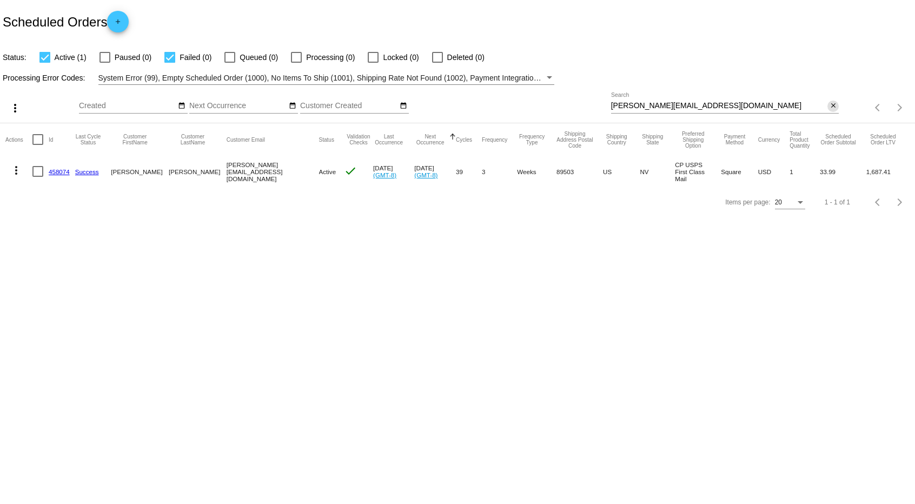
click at [834, 108] on mat-icon "close" at bounding box center [833, 106] width 8 height 9
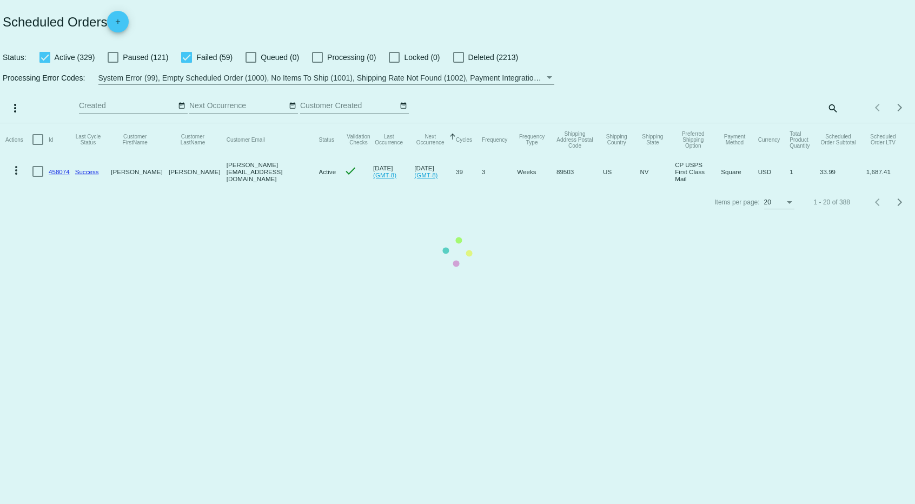
click at [189, 123] on mat-table "Actions Id Last Cycle Status Customer FirstName Customer LastName Customer Emai…" at bounding box center [457, 155] width 915 height 64
click at [185, 123] on mat-table "Actions Id Last Cycle Status Customer FirstName Customer LastName Customer Emai…" at bounding box center [457, 155] width 915 height 64
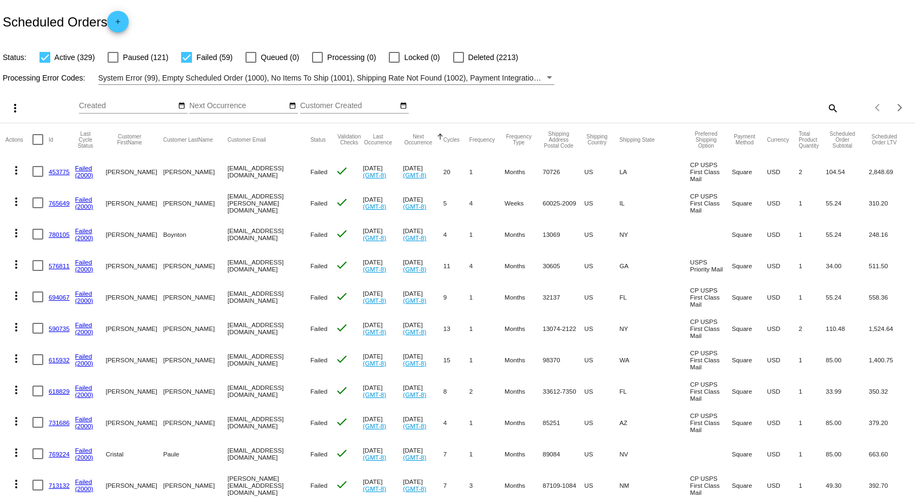
click at [185, 58] on div at bounding box center [186, 57] width 11 height 11
click at [186, 63] on input "Failed (59)" at bounding box center [186, 63] width 1 height 1
checkbox input "false"
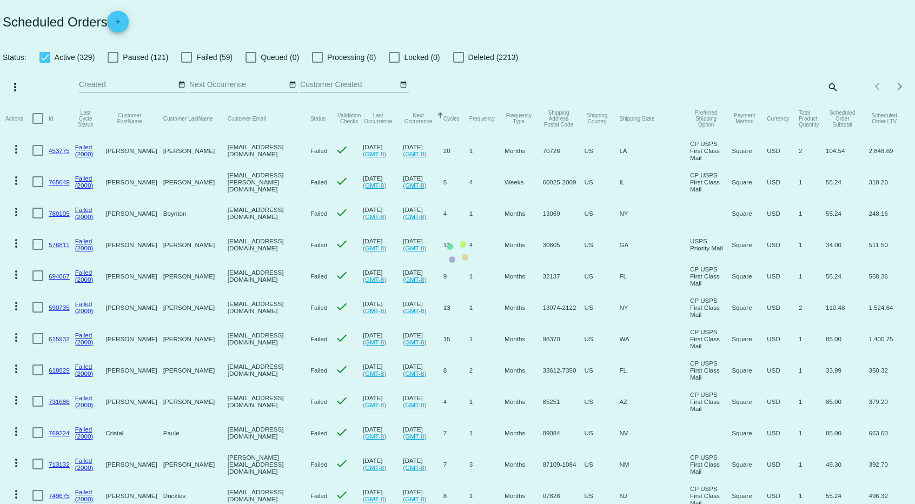
click at [43, 102] on mat-table "Actions Id Last Cycle Status Customer FirstName Customer LastName Customer Emai…" at bounding box center [457, 431] width 915 height 659
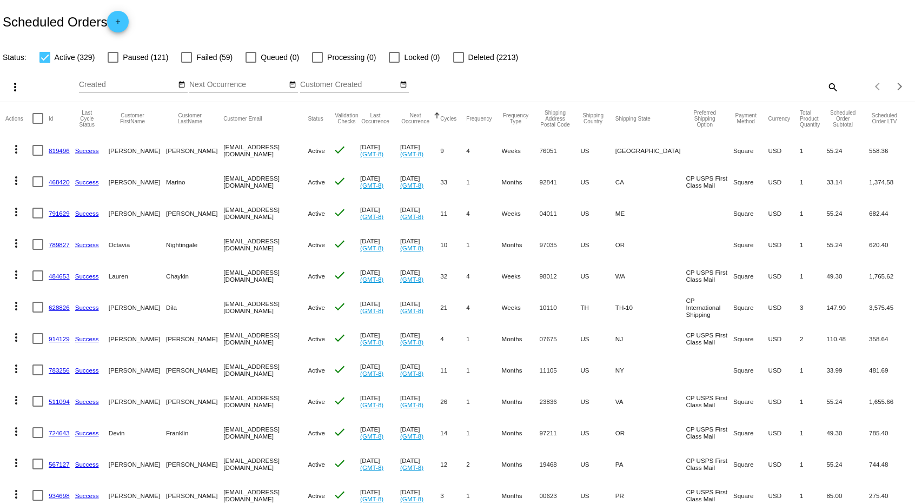
click at [43, 59] on div at bounding box center [44, 57] width 11 height 11
click at [44, 63] on input "Active (329)" at bounding box center [44, 63] width 1 height 1
checkbox input "false"
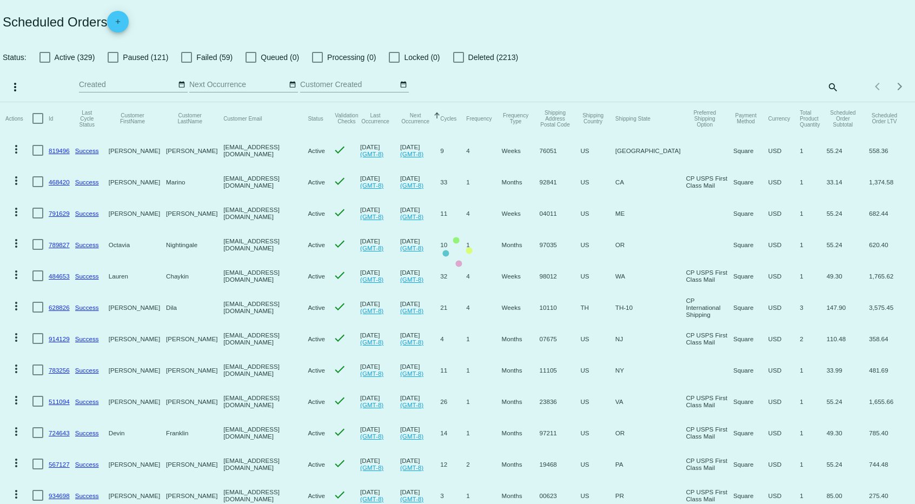
click at [110, 102] on mat-table "Actions Id Last Cycle Status Customer FirstName Customer LastName Customer Emai…" at bounding box center [457, 431] width 915 height 659
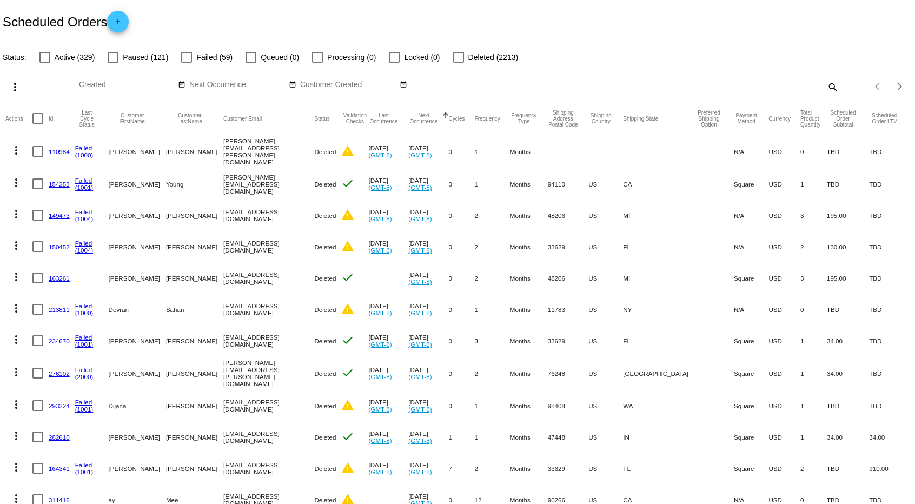
click at [111, 56] on div at bounding box center [113, 57] width 11 height 11
click at [112, 63] on input "Paused (121)" at bounding box center [112, 63] width 1 height 1
checkbox input "true"
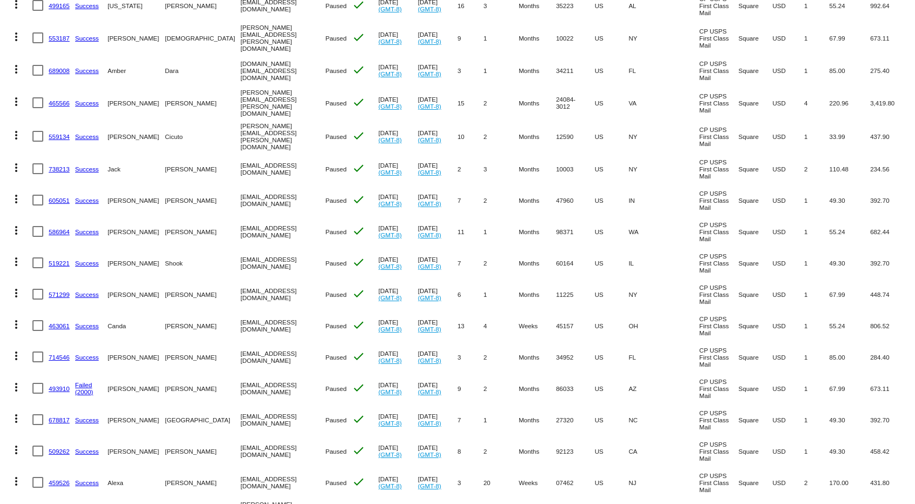
scroll to position [288, 0]
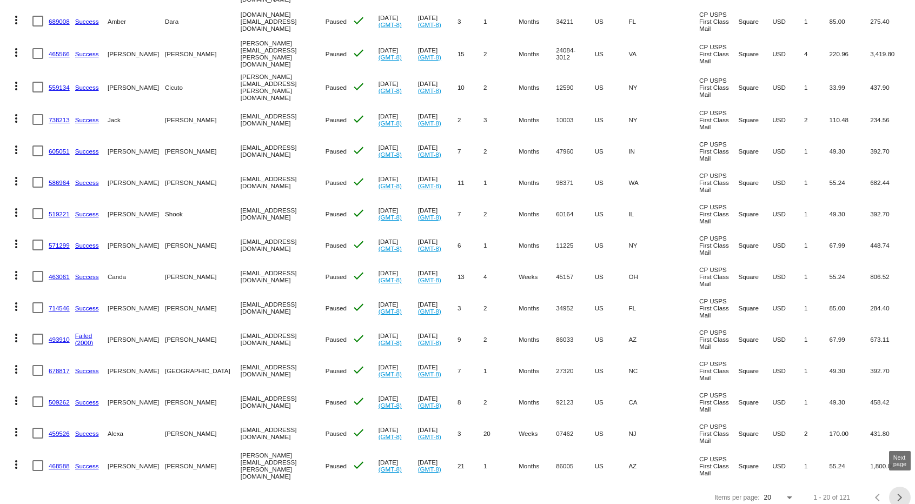
click at [899, 495] on span "Next page" at bounding box center [900, 497] width 22 height 5
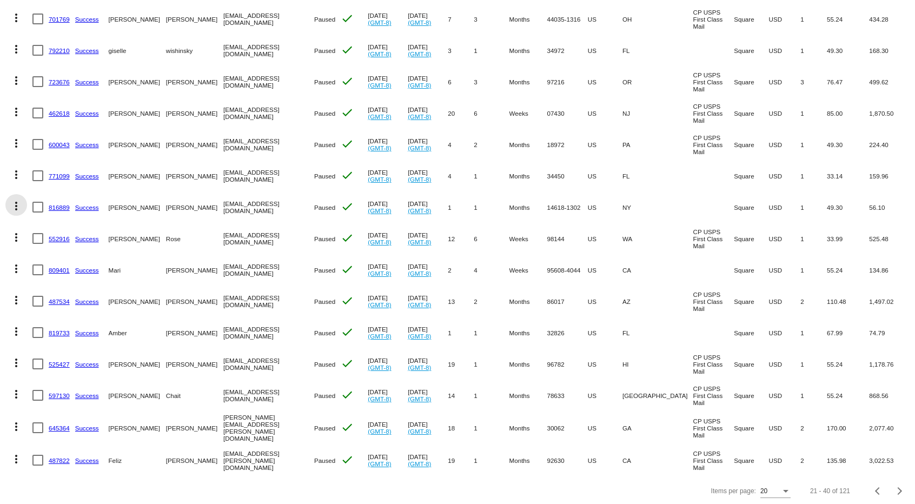
click at [15, 205] on mat-icon "more_vert" at bounding box center [16, 205] width 13 height 13
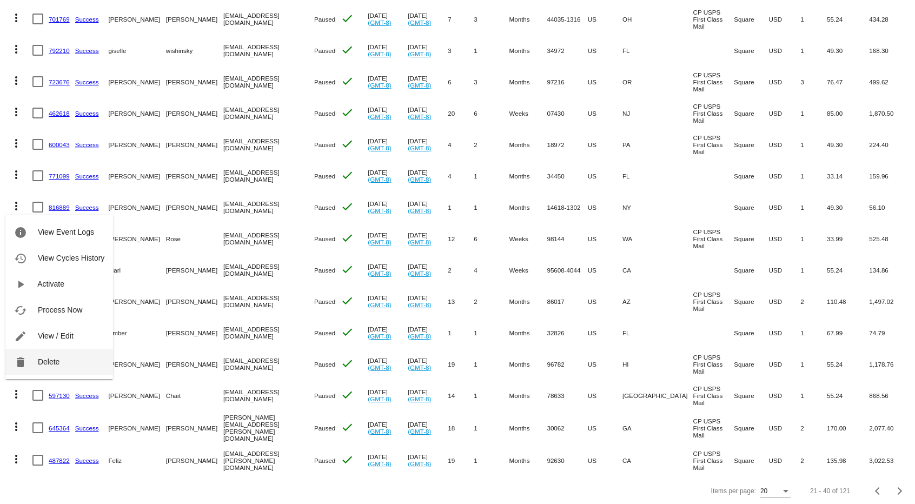
click at [67, 365] on button "delete Delete" at bounding box center [59, 362] width 108 height 26
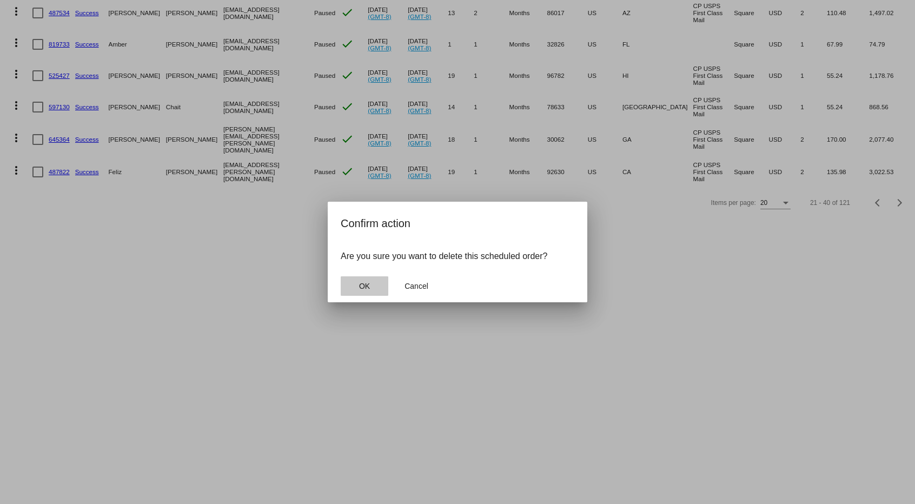
click at [368, 289] on span "OK" at bounding box center [364, 286] width 11 height 9
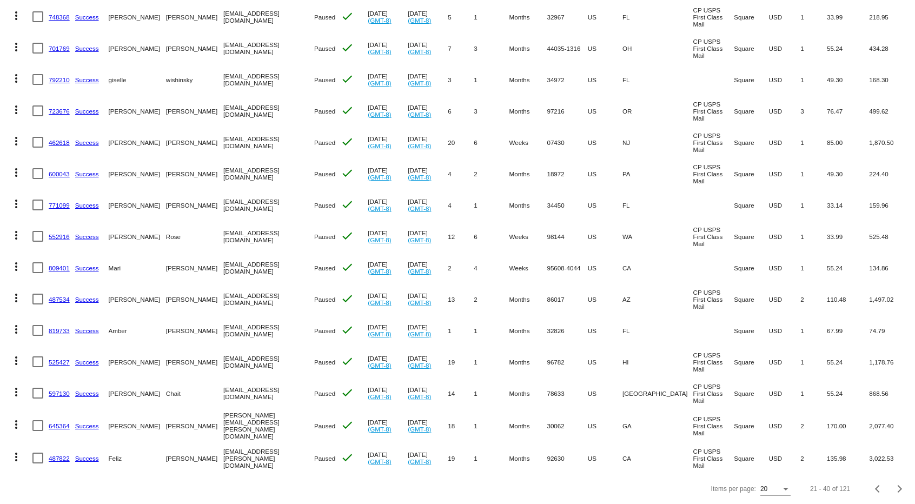
scroll to position [257, 0]
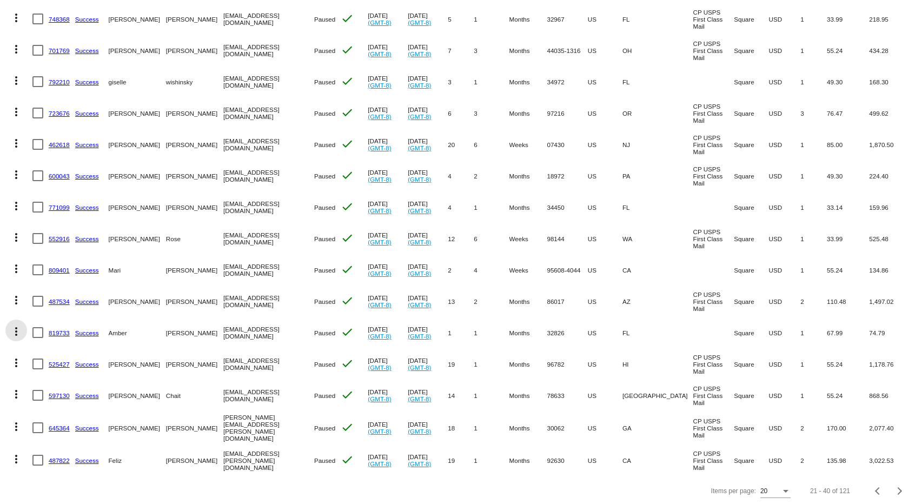
click at [17, 333] on mat-icon "more_vert" at bounding box center [16, 331] width 13 height 13
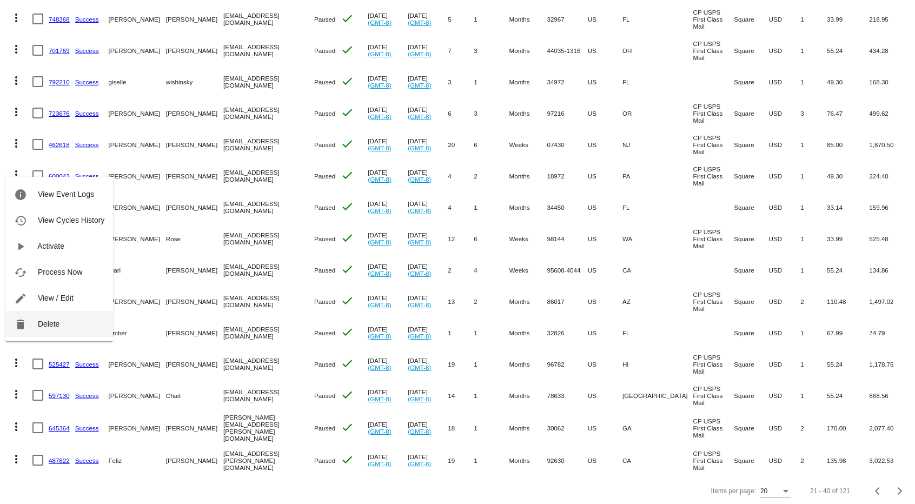
click at [54, 330] on button "delete Delete" at bounding box center [59, 324] width 108 height 26
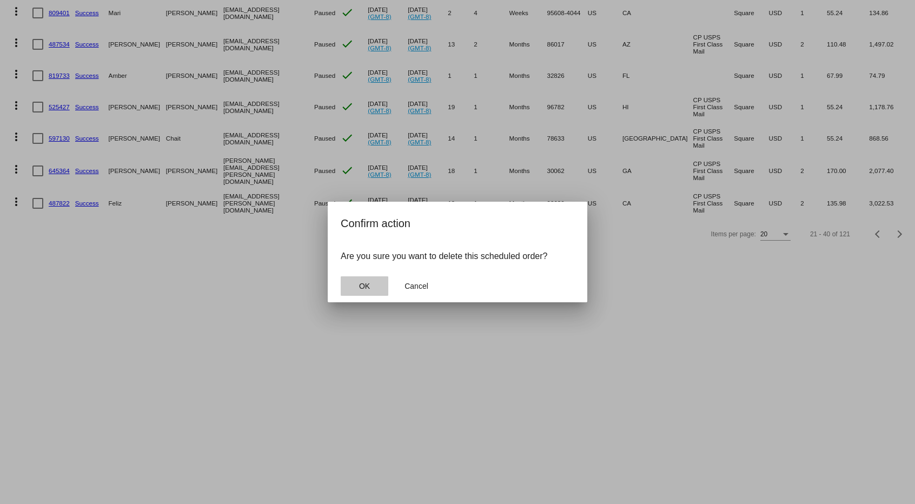
click at [368, 286] on span "OK" at bounding box center [364, 286] width 11 height 9
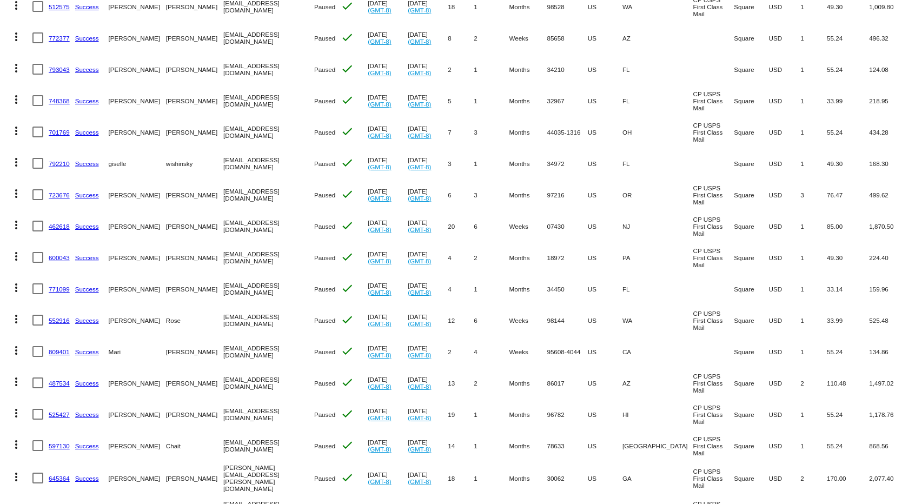
scroll to position [225, 0]
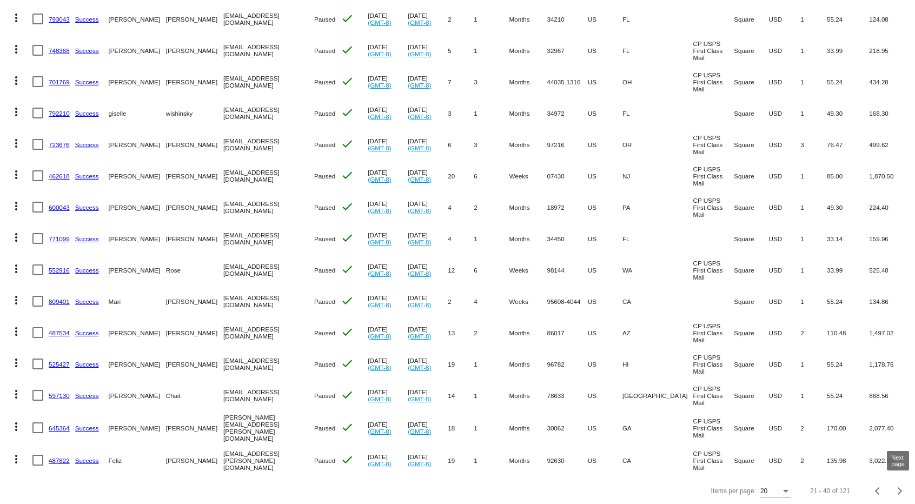
click at [899, 492] on button "Next page" at bounding box center [900, 491] width 22 height 22
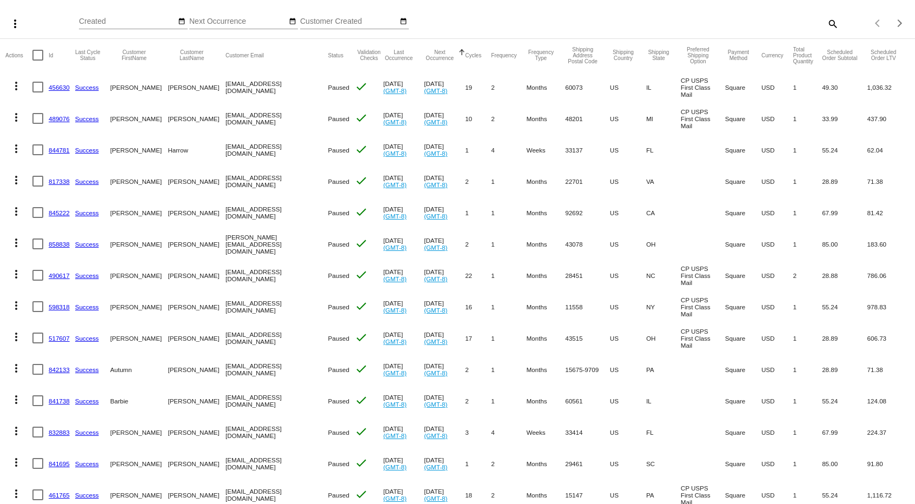
scroll to position [288, 0]
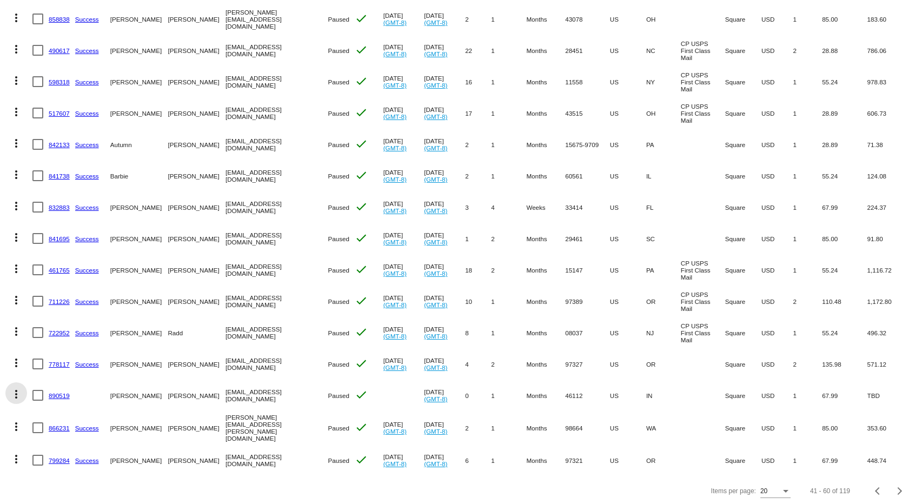
click at [16, 391] on mat-icon "more_vert" at bounding box center [16, 394] width 13 height 13
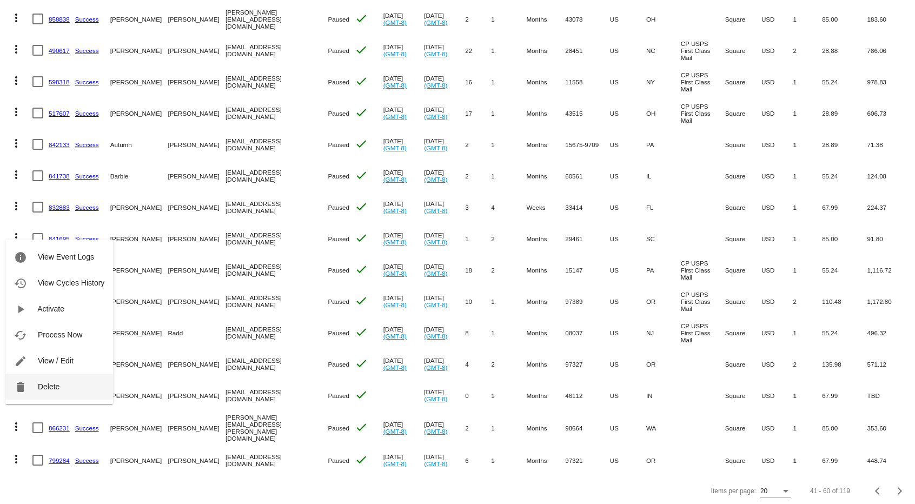
click at [57, 385] on span "Delete" at bounding box center [49, 386] width 22 height 9
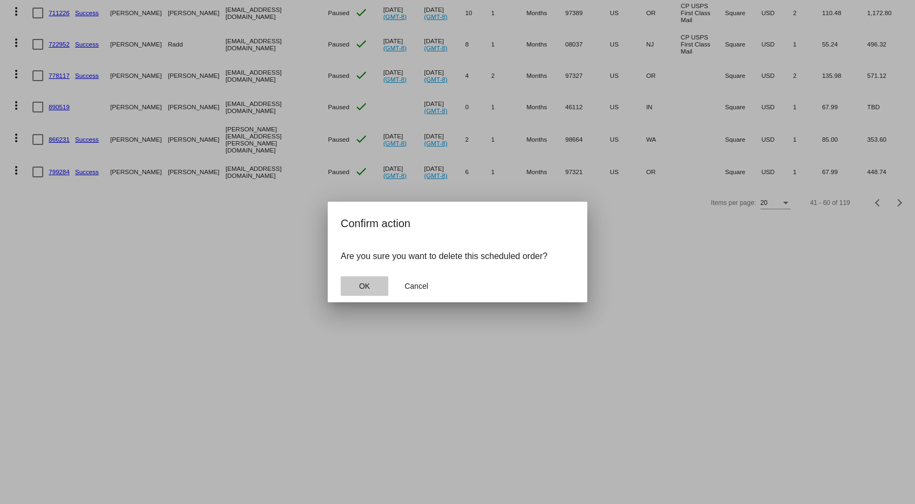
click at [363, 290] on button "OK" at bounding box center [365, 285] width 48 height 19
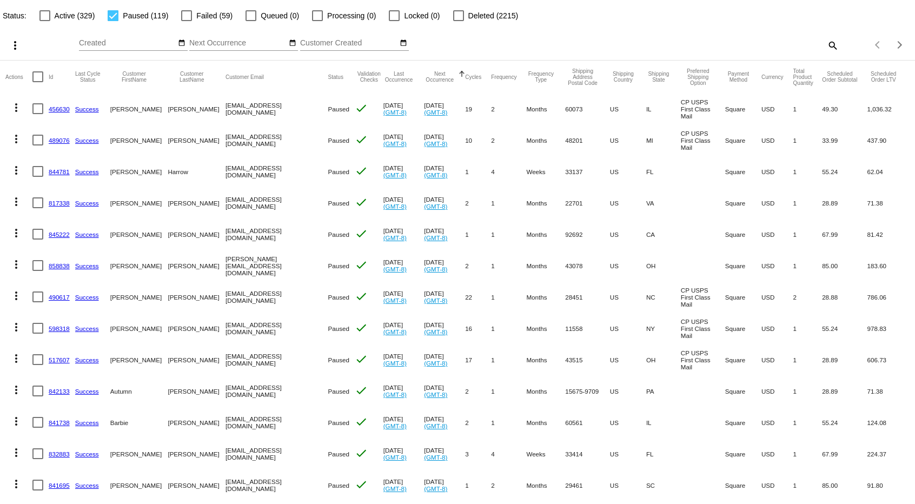
scroll to position [48, 0]
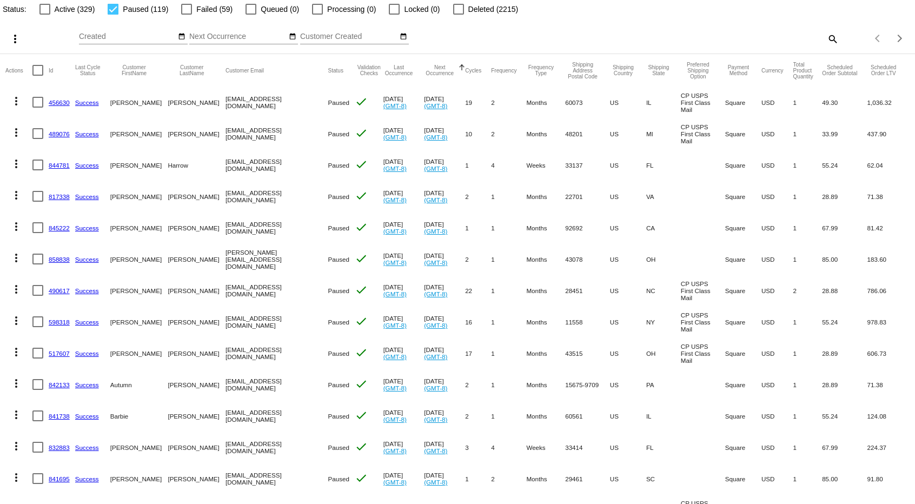
click at [15, 164] on mat-icon "more_vert" at bounding box center [16, 163] width 13 height 13
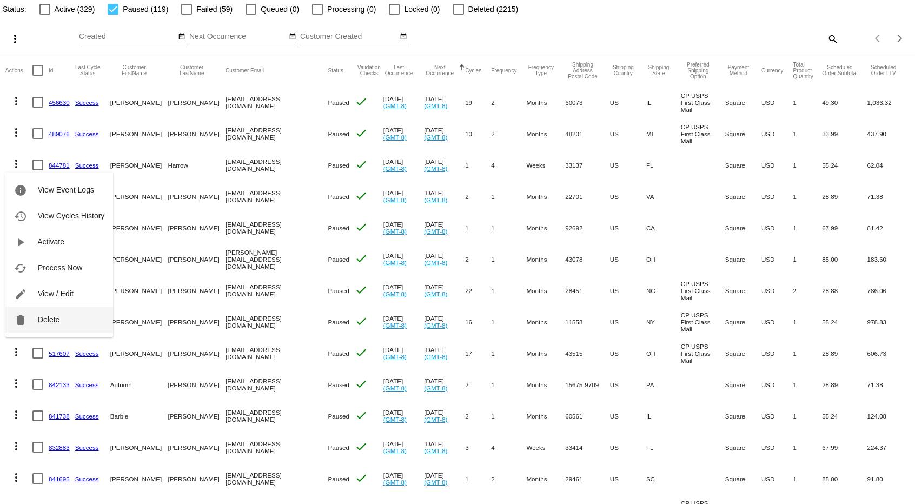
click at [63, 325] on button "delete Delete" at bounding box center [59, 319] width 108 height 26
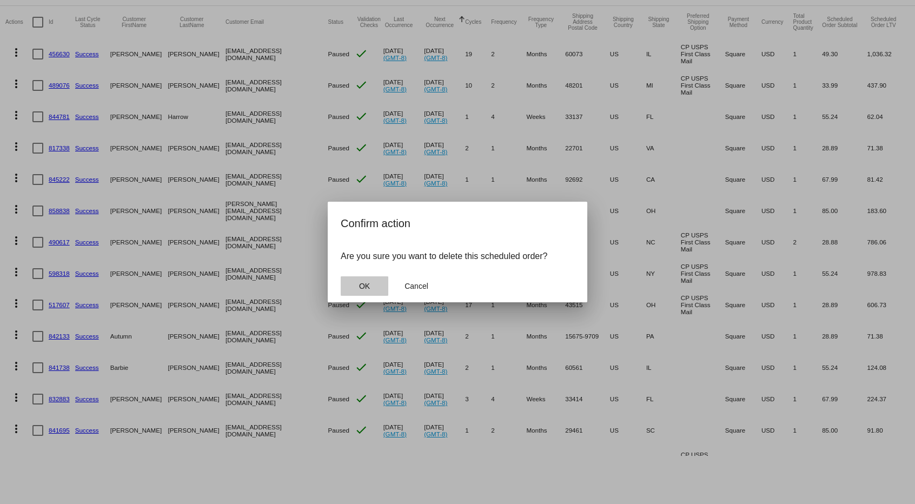
click at [369, 284] on span "OK" at bounding box center [364, 286] width 11 height 9
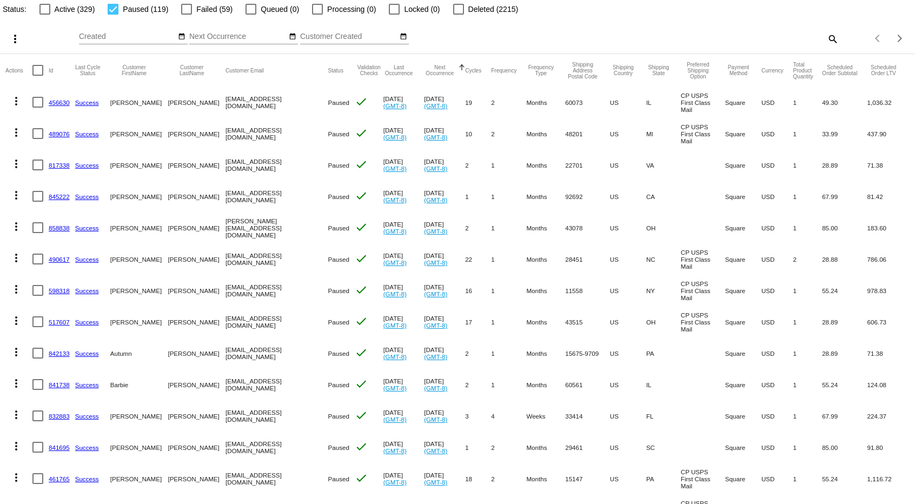
click at [15, 163] on mat-icon "more_vert" at bounding box center [16, 163] width 13 height 13
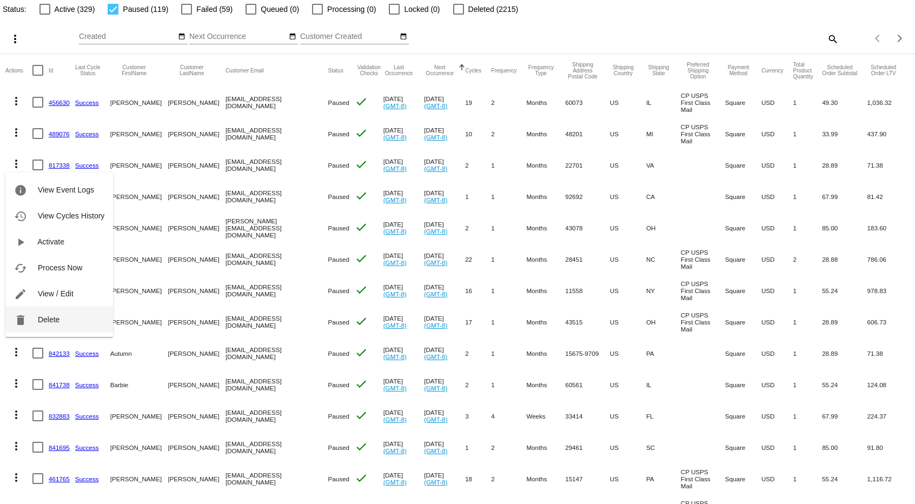
click at [74, 322] on button "delete Delete" at bounding box center [59, 319] width 108 height 26
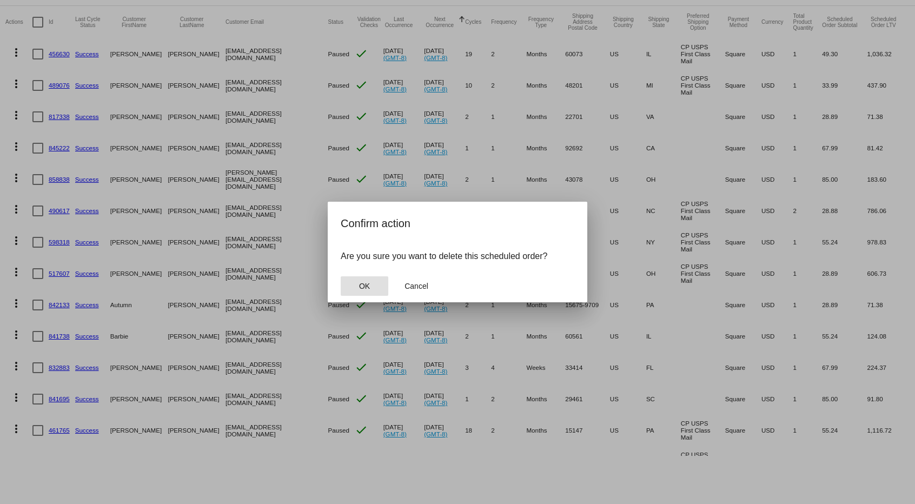
click at [366, 285] on span "OK" at bounding box center [364, 286] width 11 height 9
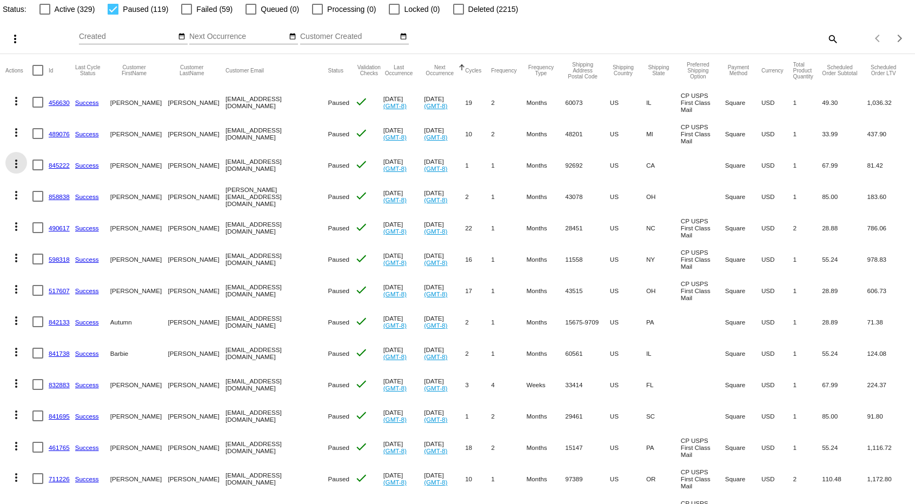
click at [19, 164] on mat-icon "more_vert" at bounding box center [16, 163] width 13 height 13
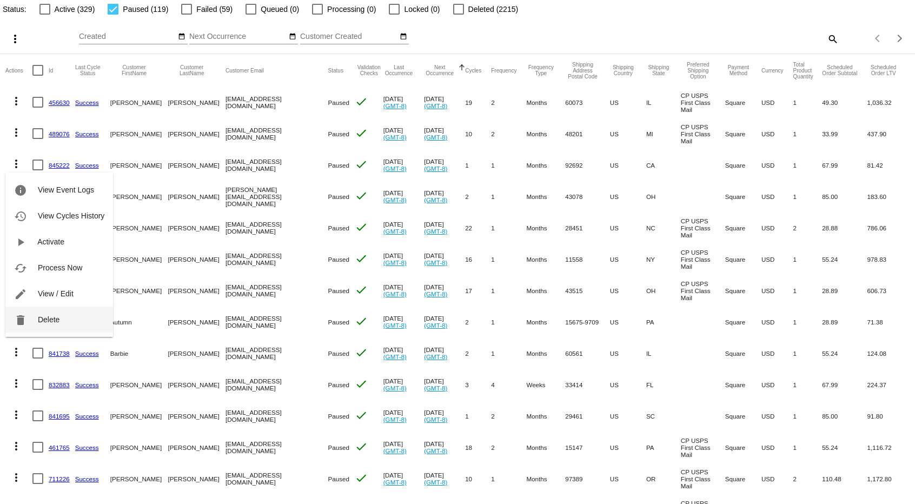
click at [64, 325] on button "delete Delete" at bounding box center [59, 319] width 108 height 26
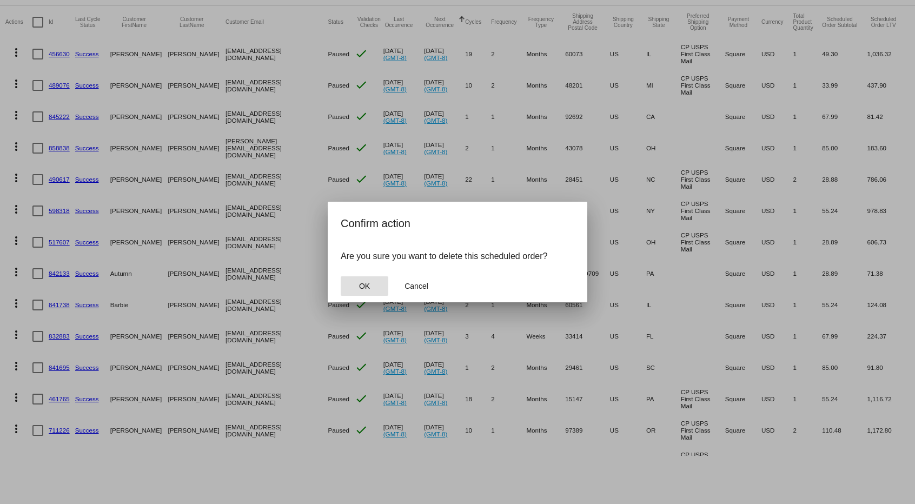
click at [355, 290] on button "OK" at bounding box center [365, 285] width 48 height 19
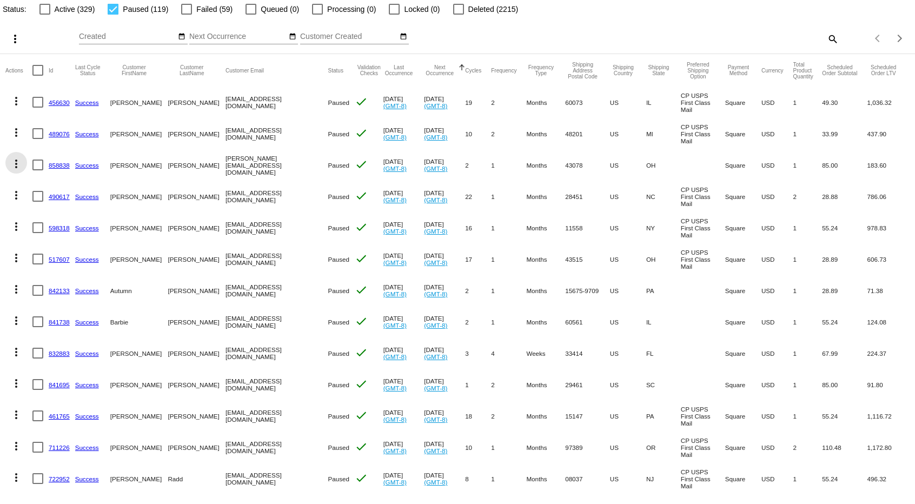
click at [10, 164] on mat-icon "more_vert" at bounding box center [16, 163] width 13 height 13
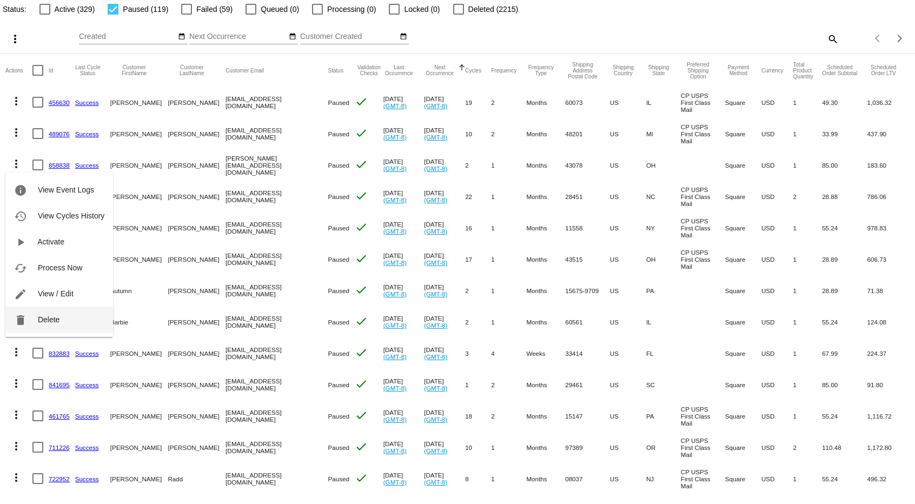
click at [74, 320] on button "delete Delete" at bounding box center [59, 319] width 108 height 26
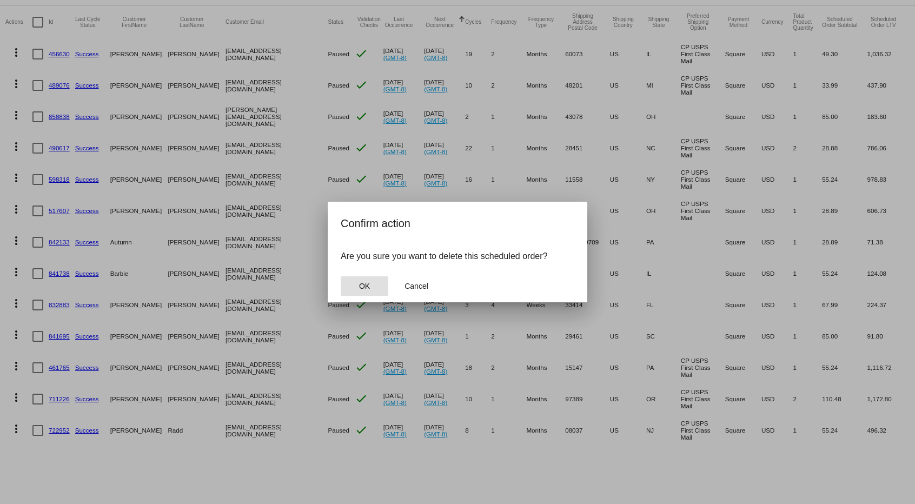
click at [375, 283] on button "OK" at bounding box center [365, 285] width 48 height 19
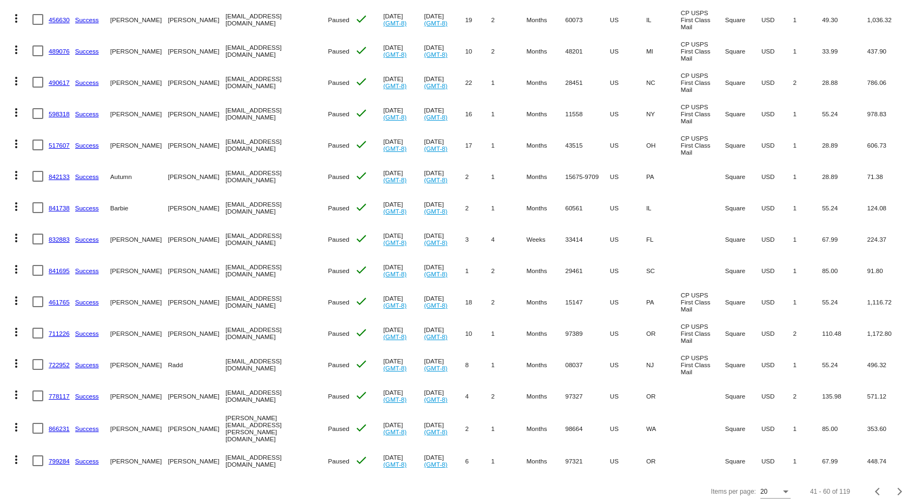
scroll to position [131, 0]
click at [16, 175] on mat-icon "more_vert" at bounding box center [16, 174] width 13 height 13
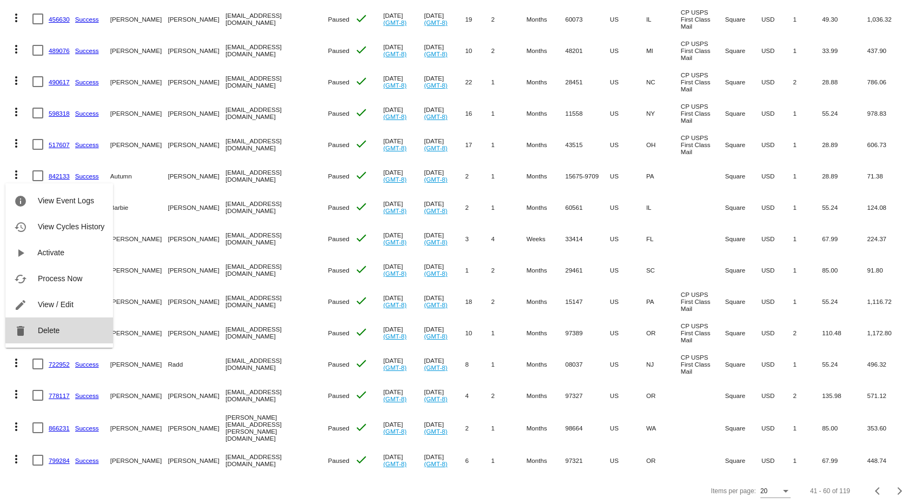
click at [67, 324] on button "delete Delete" at bounding box center [59, 330] width 108 height 26
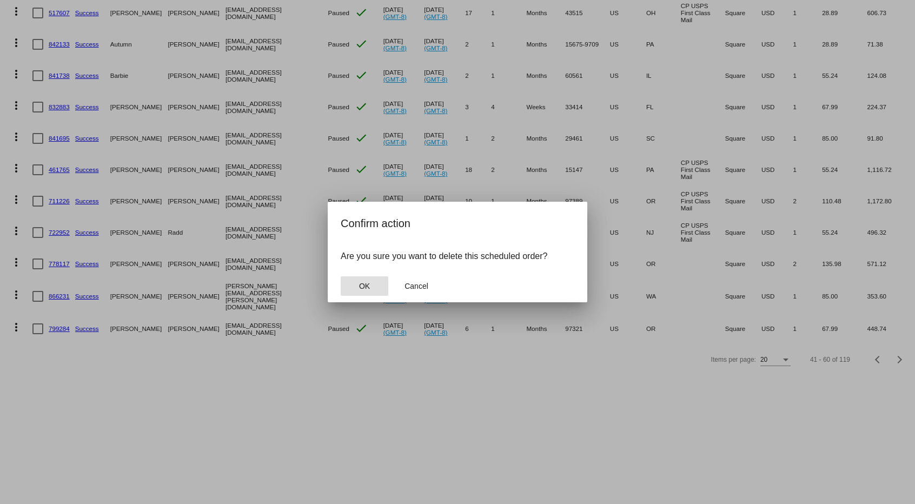
click at [367, 288] on span "OK" at bounding box center [364, 286] width 11 height 9
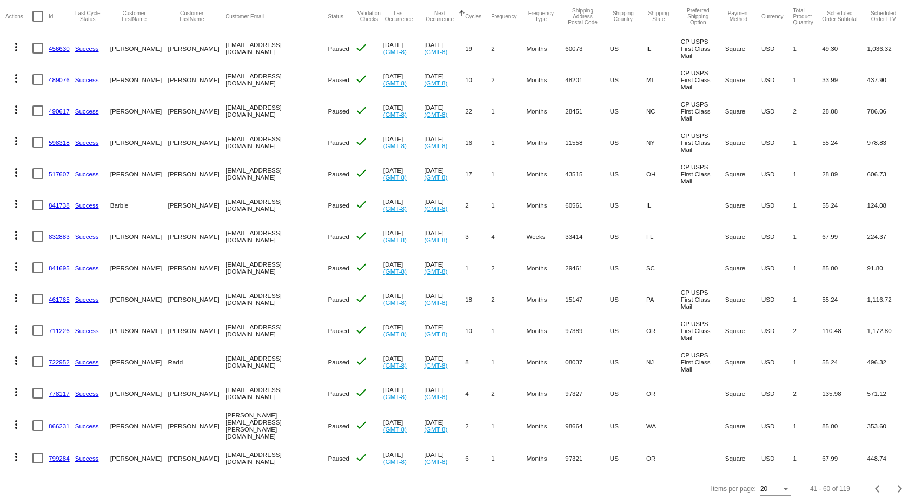
scroll to position [100, 0]
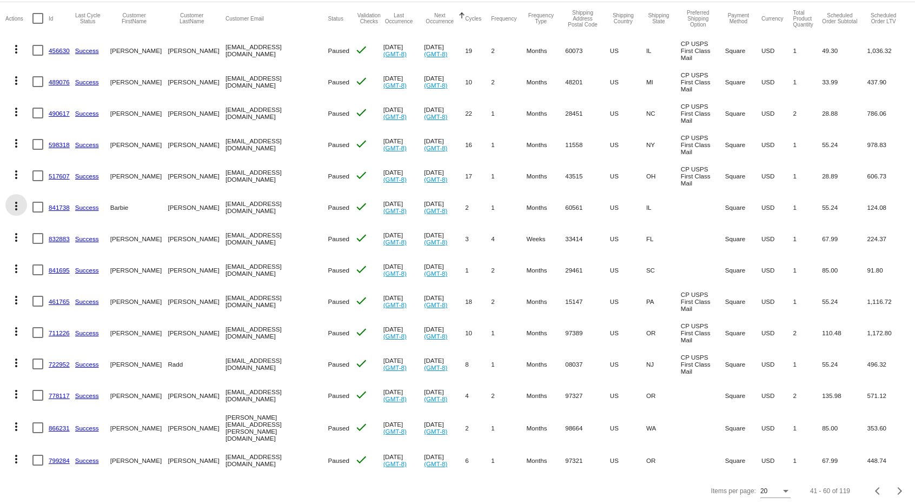
click at [17, 206] on mat-icon "more_vert" at bounding box center [16, 205] width 13 height 13
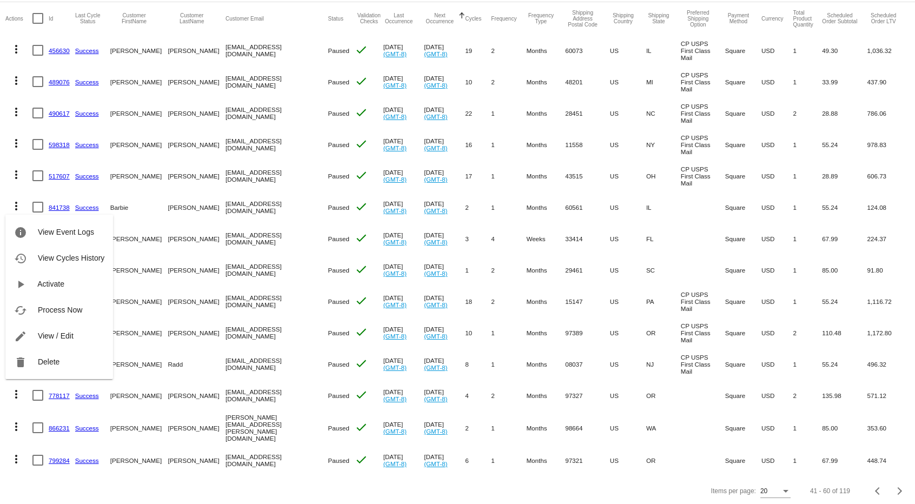
click at [133, 268] on div at bounding box center [457, 252] width 915 height 504
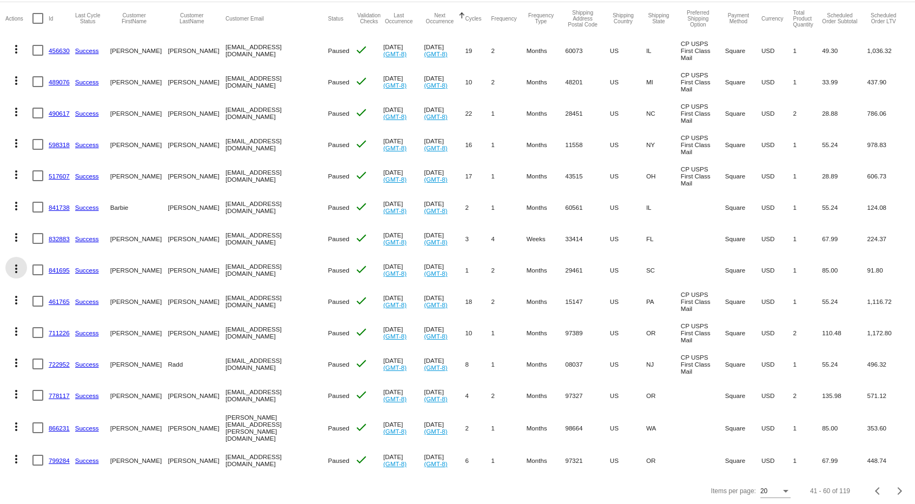
click at [21, 270] on mat-icon "more_vert" at bounding box center [16, 268] width 13 height 13
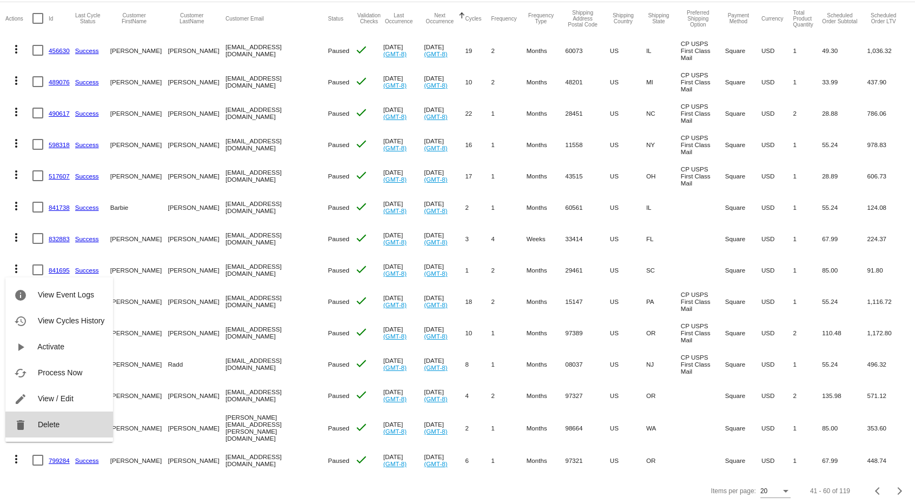
click at [65, 421] on button "delete Delete" at bounding box center [59, 424] width 108 height 26
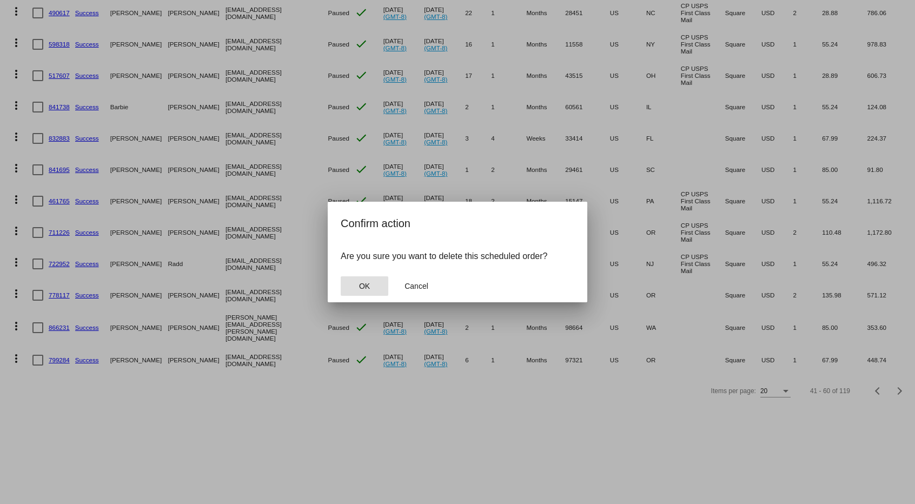
click at [363, 286] on span "OK" at bounding box center [364, 286] width 11 height 9
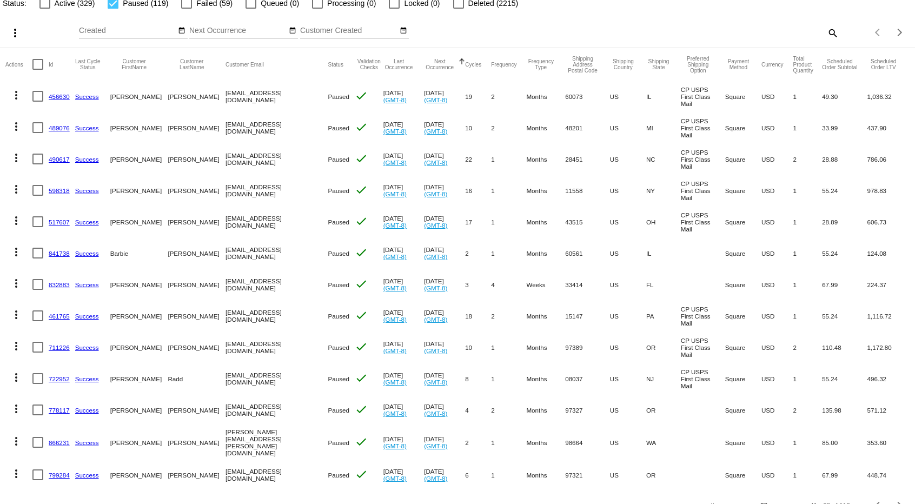
scroll to position [55, 0]
click at [14, 253] on mat-icon "more_vert" at bounding box center [16, 250] width 13 height 13
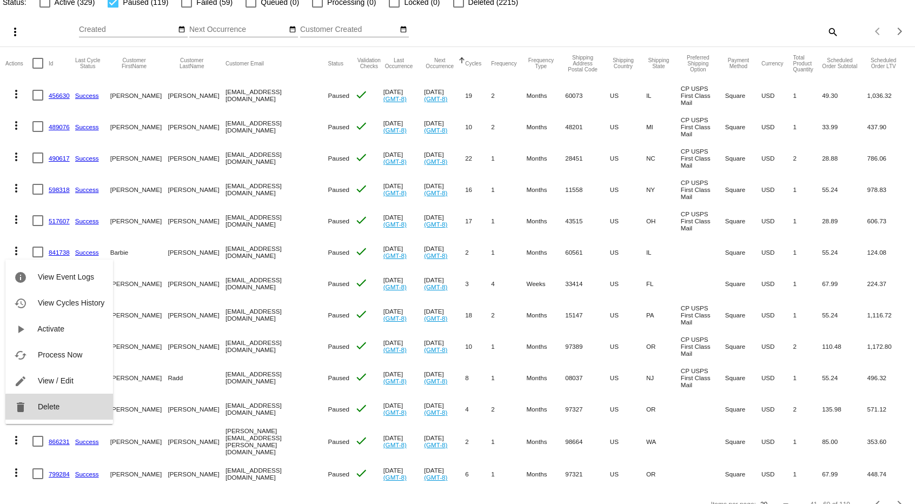
click at [61, 410] on button "delete Delete" at bounding box center [59, 406] width 108 height 26
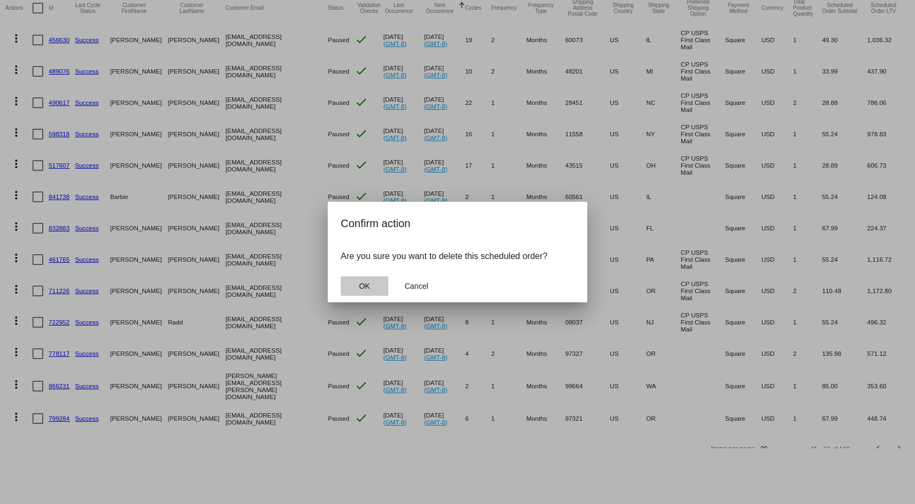
click at [371, 287] on button "OK" at bounding box center [365, 285] width 48 height 19
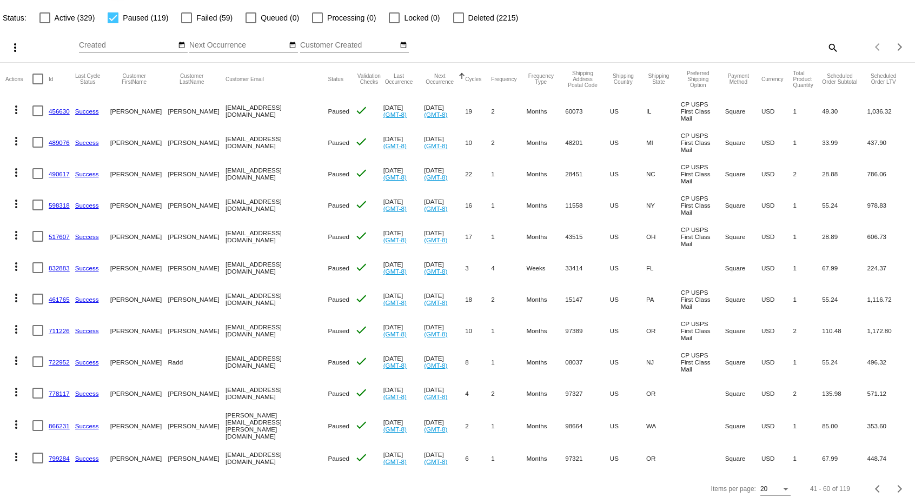
scroll to position [37, 0]
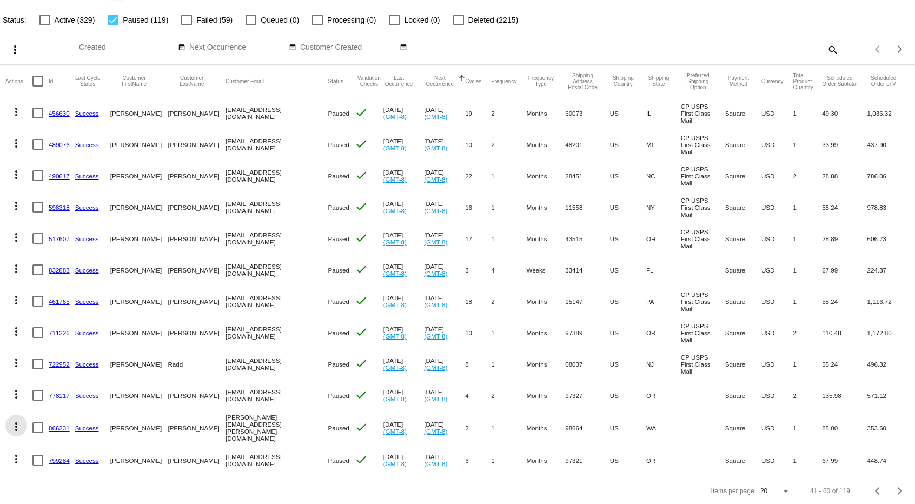
click at [17, 425] on mat-icon "more_vert" at bounding box center [16, 426] width 13 height 13
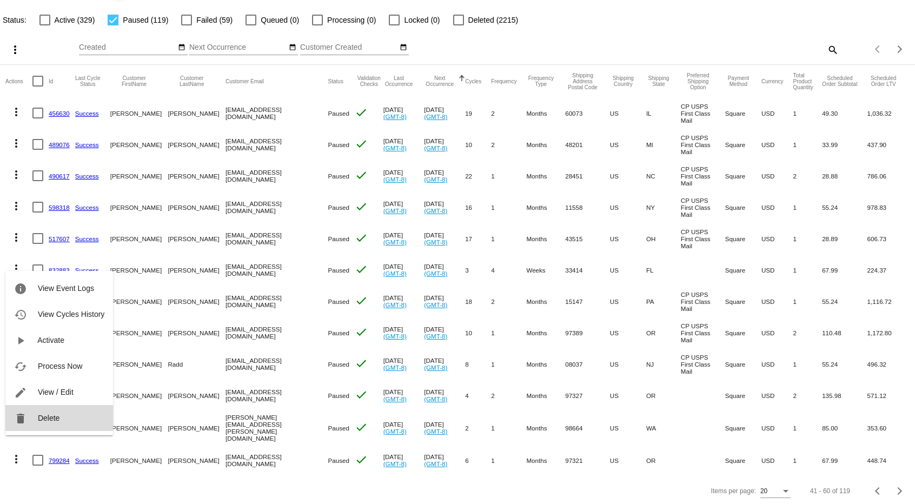
click at [61, 413] on button "delete Delete" at bounding box center [59, 418] width 108 height 26
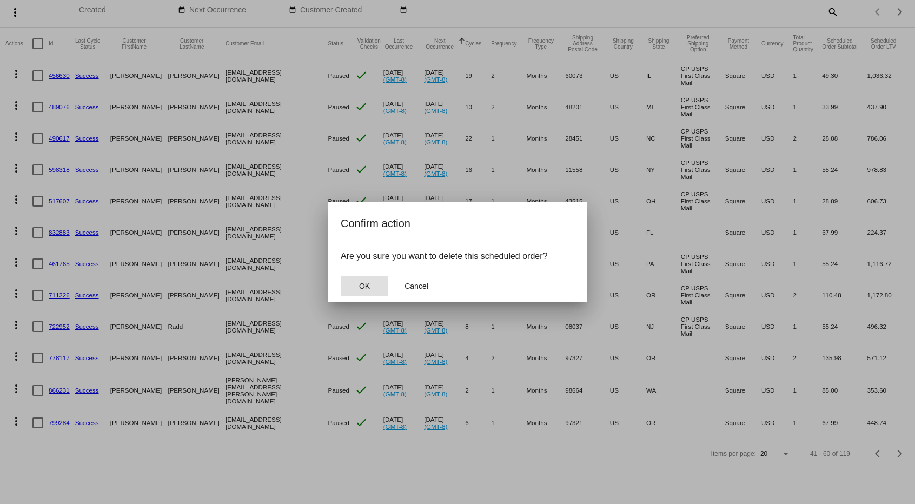
click at [366, 289] on span "OK" at bounding box center [364, 286] width 11 height 9
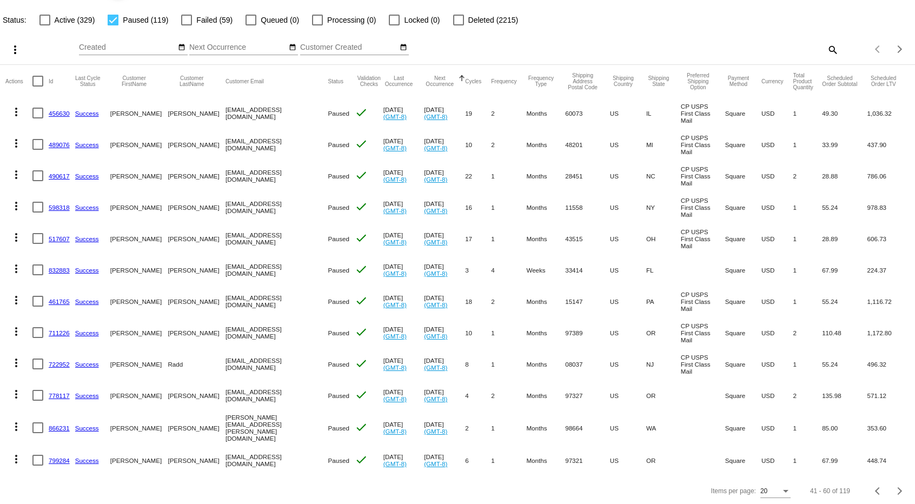
scroll to position [6, 0]
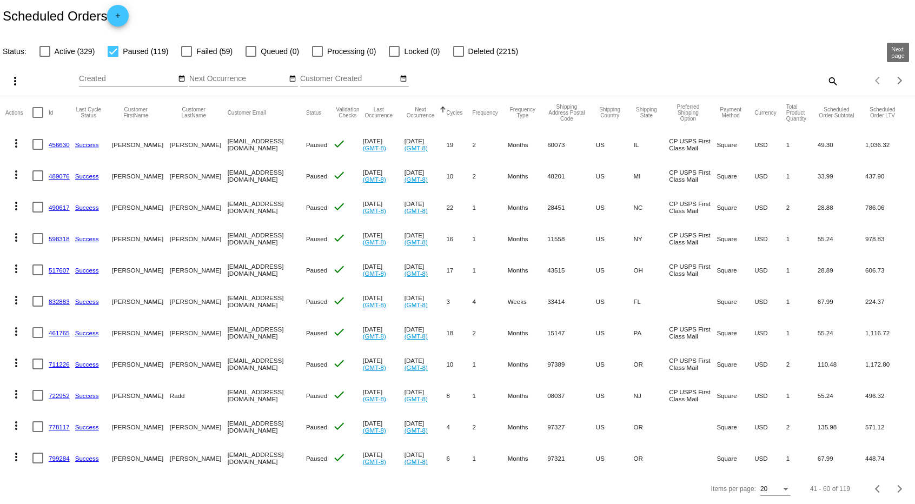
click at [898, 78] on div "Next page" at bounding box center [898, 81] width 8 height 8
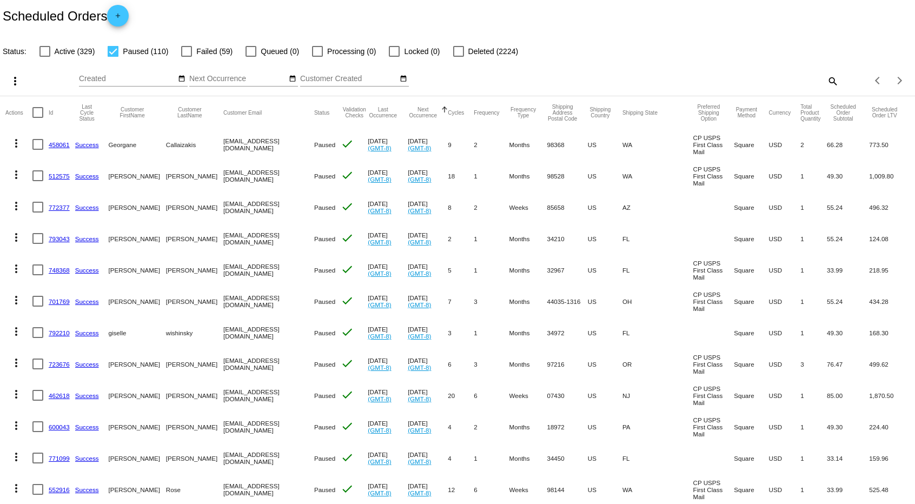
click at [21, 237] on mat-icon "more_vert" at bounding box center [16, 237] width 13 height 13
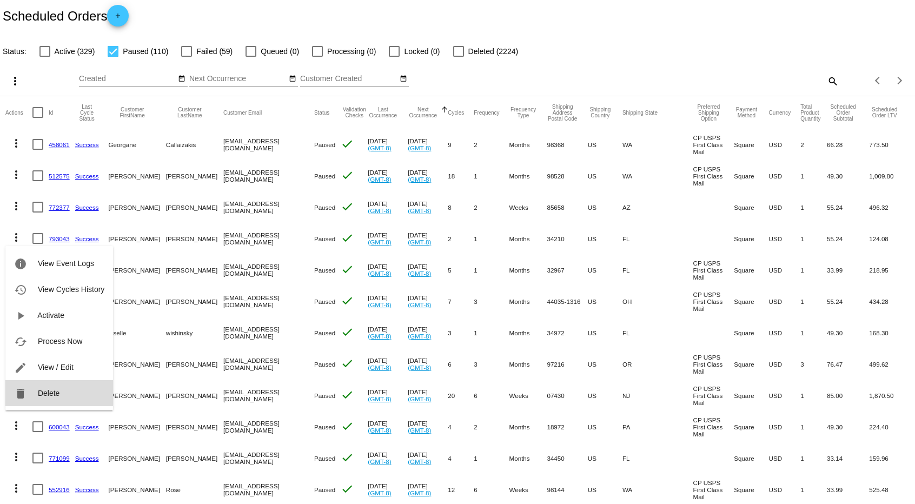
click at [68, 388] on button "delete Delete" at bounding box center [59, 393] width 108 height 26
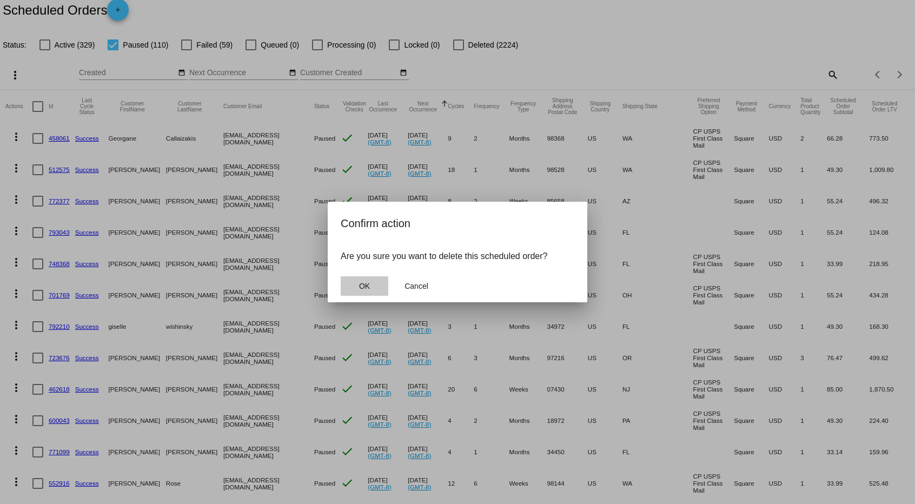
click at [379, 288] on button "OK" at bounding box center [365, 285] width 48 height 19
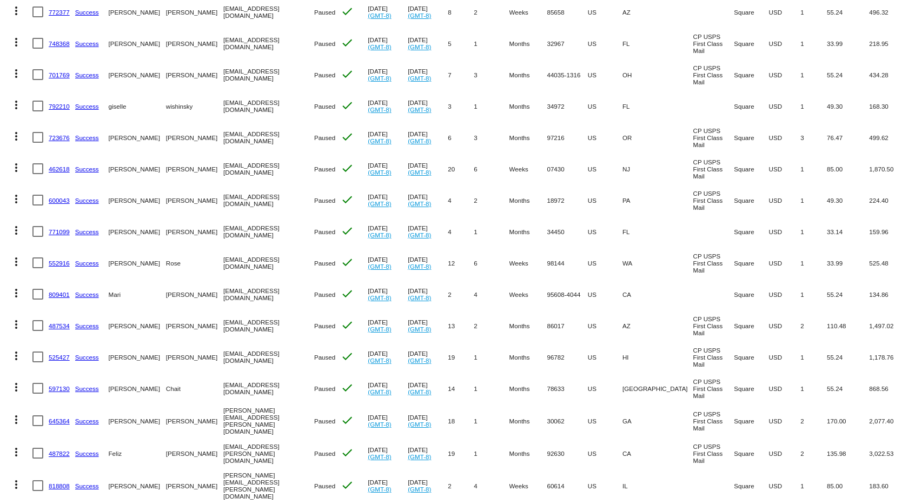
scroll to position [257, 0]
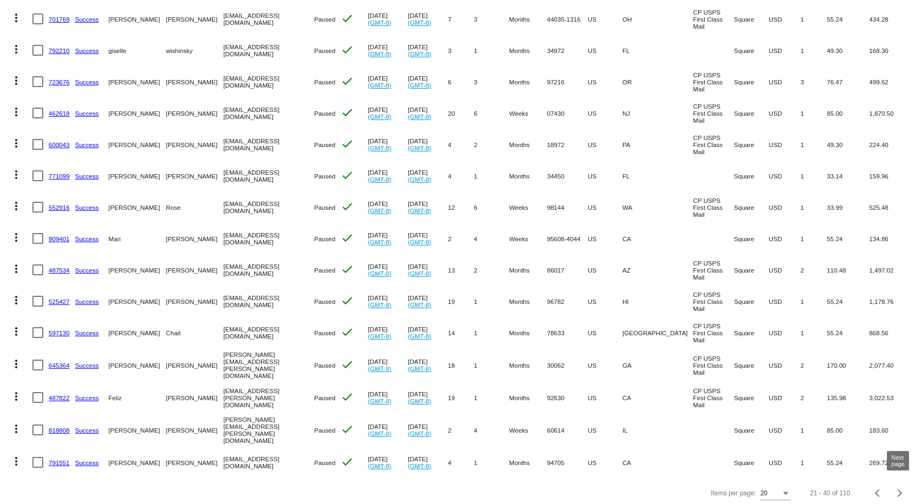
click at [899, 489] on div "Next page" at bounding box center [898, 493] width 8 height 8
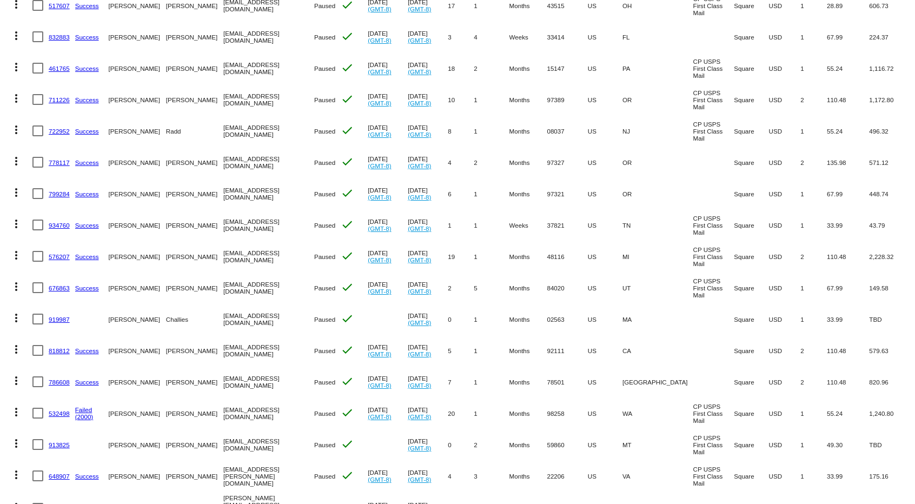
scroll to position [241, 0]
click at [16, 223] on mat-icon "more_vert" at bounding box center [16, 222] width 13 height 13
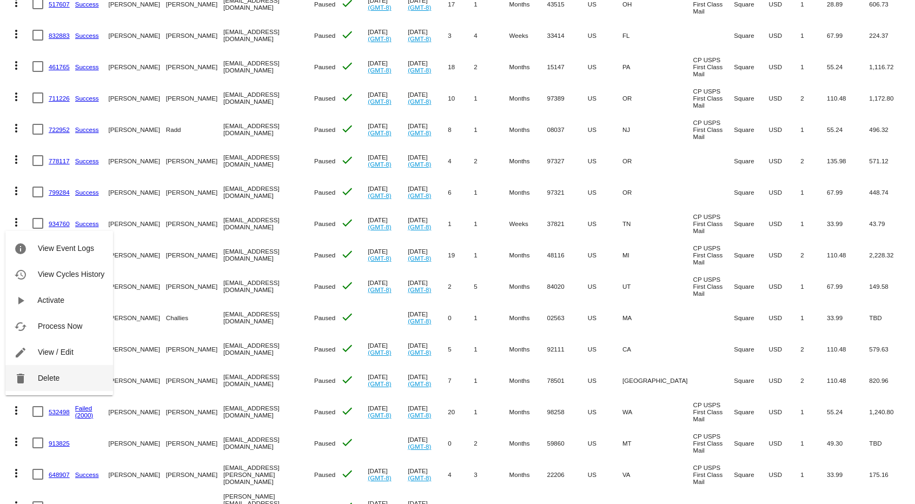
click at [56, 380] on span "Delete" at bounding box center [49, 377] width 22 height 9
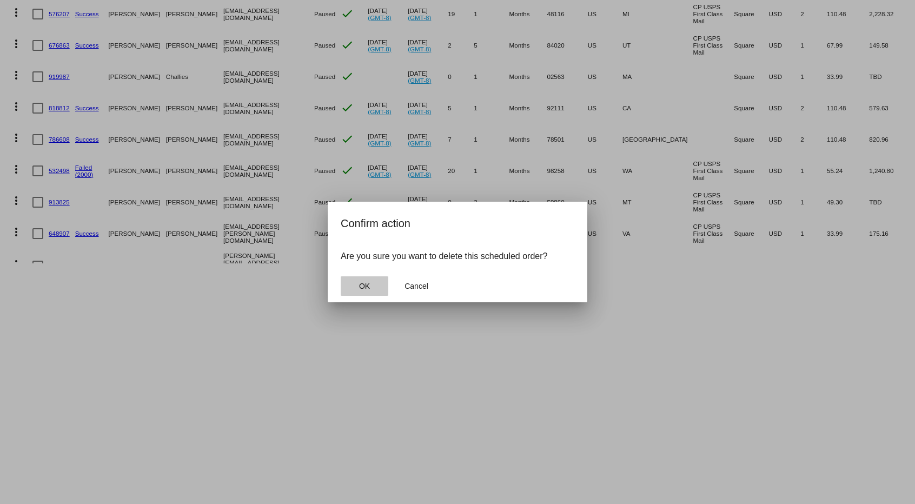
click at [355, 289] on button "OK" at bounding box center [365, 285] width 48 height 19
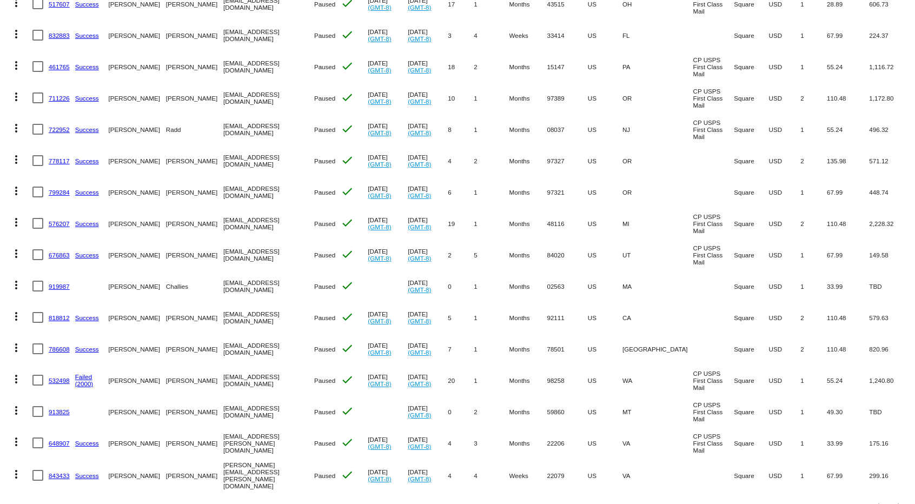
scroll to position [257, 0]
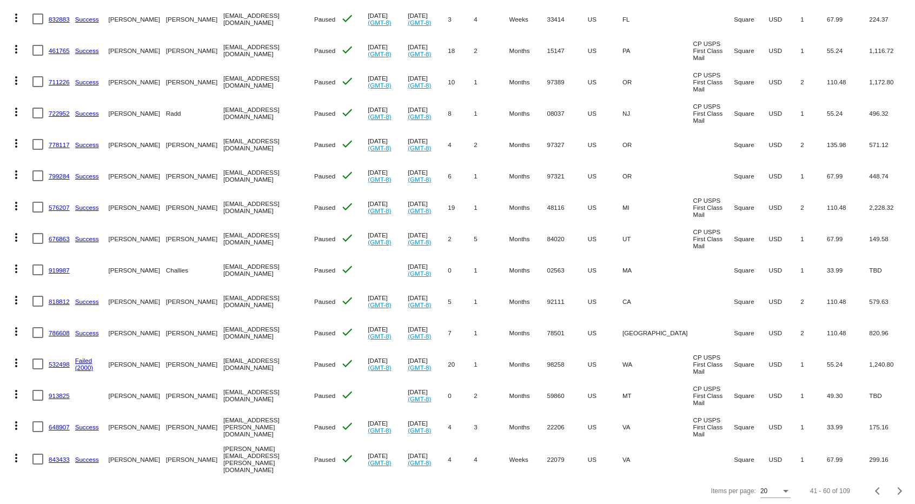
click at [15, 392] on mat-icon "more_vert" at bounding box center [16, 394] width 13 height 13
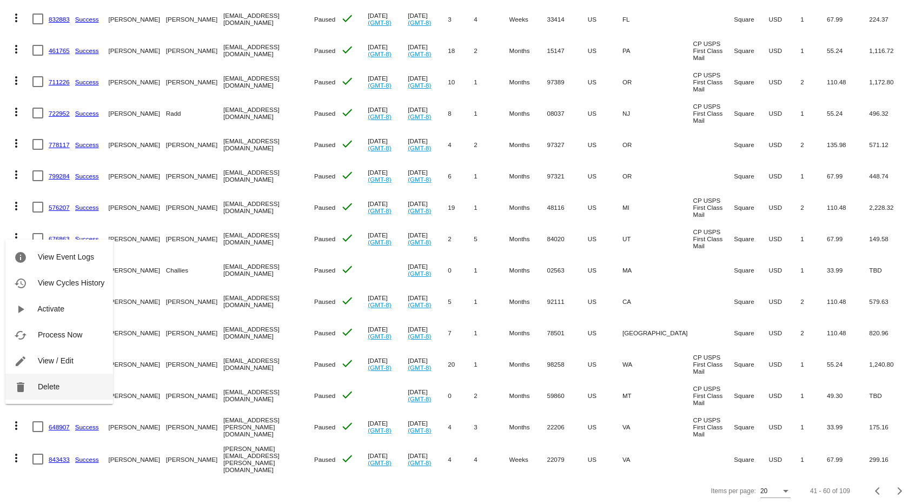
click at [71, 385] on button "delete Delete" at bounding box center [59, 386] width 108 height 26
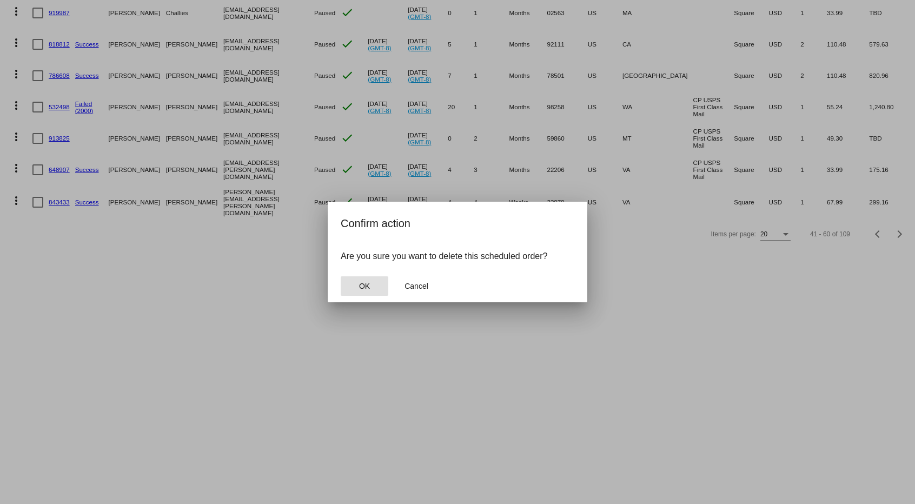
click at [354, 284] on button "OK" at bounding box center [365, 285] width 48 height 19
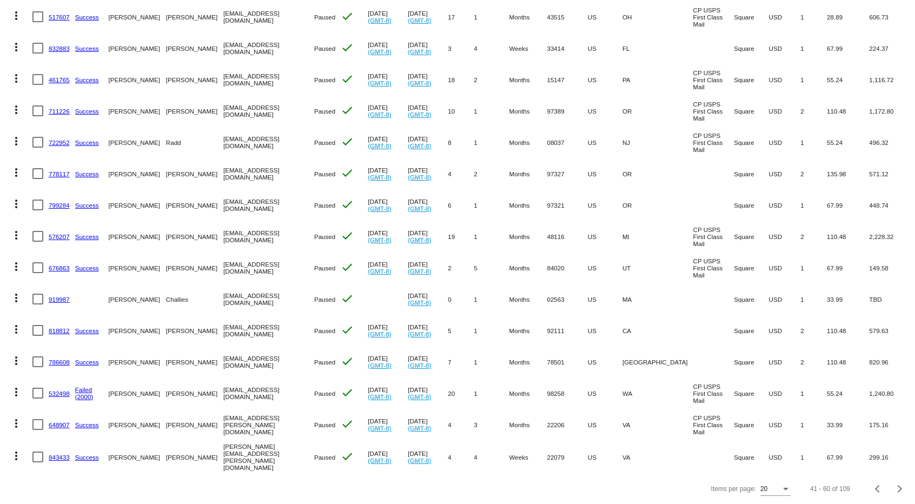
scroll to position [225, 0]
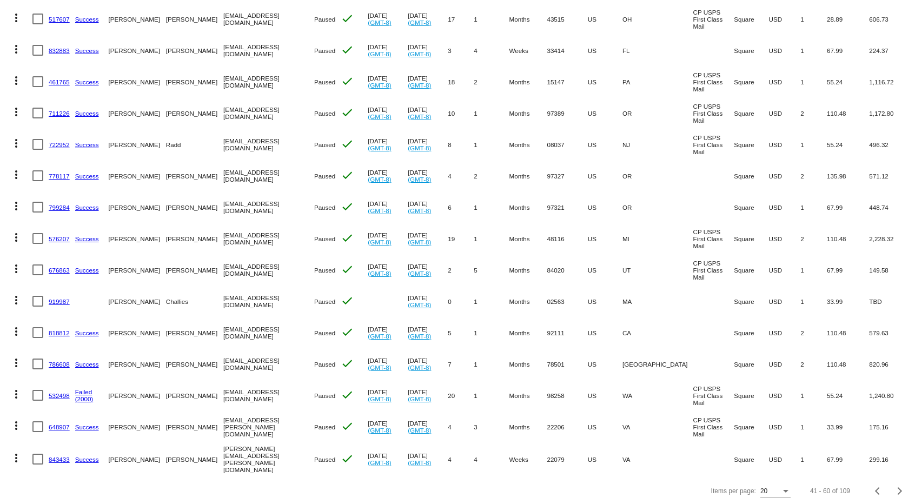
click at [18, 300] on mat-icon "more_vert" at bounding box center [16, 299] width 13 height 13
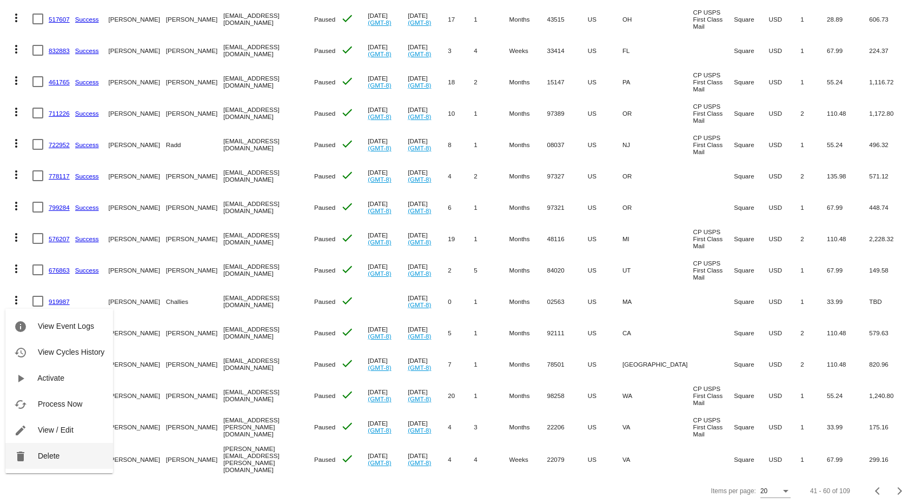
click at [60, 450] on button "delete Delete" at bounding box center [59, 456] width 108 height 26
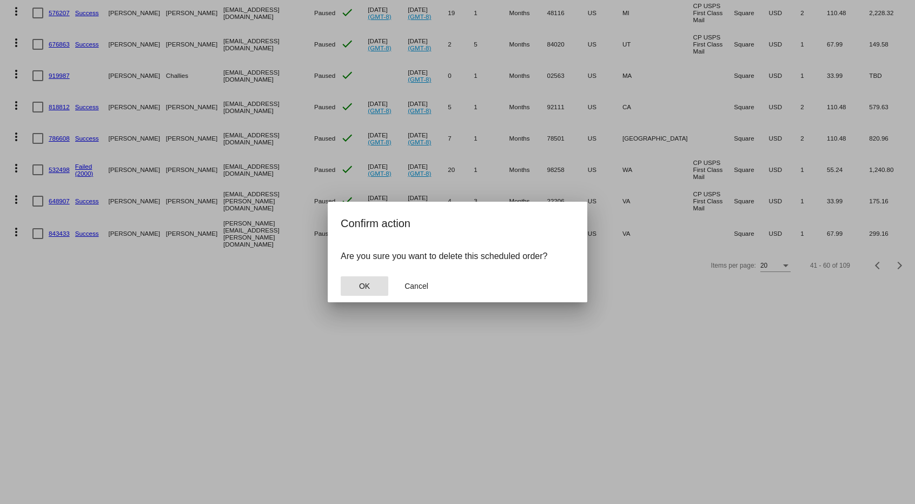
click at [368, 286] on span "OK" at bounding box center [364, 286] width 11 height 9
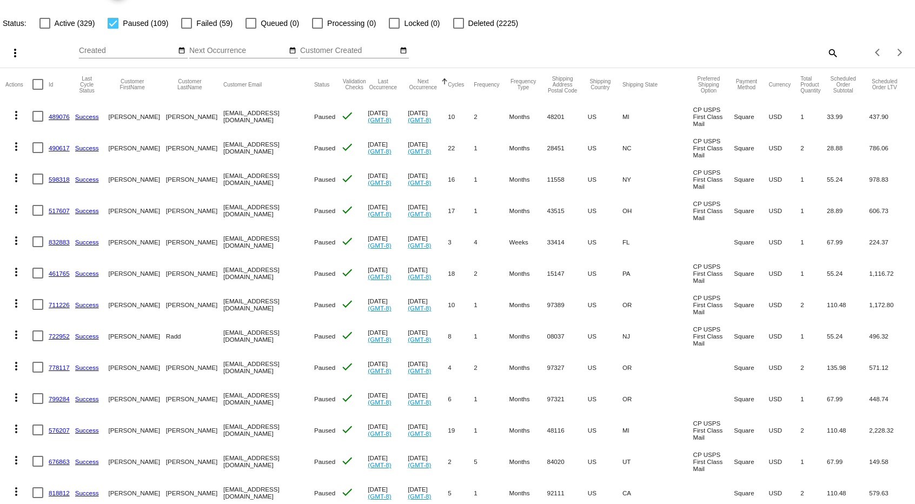
scroll to position [0, 0]
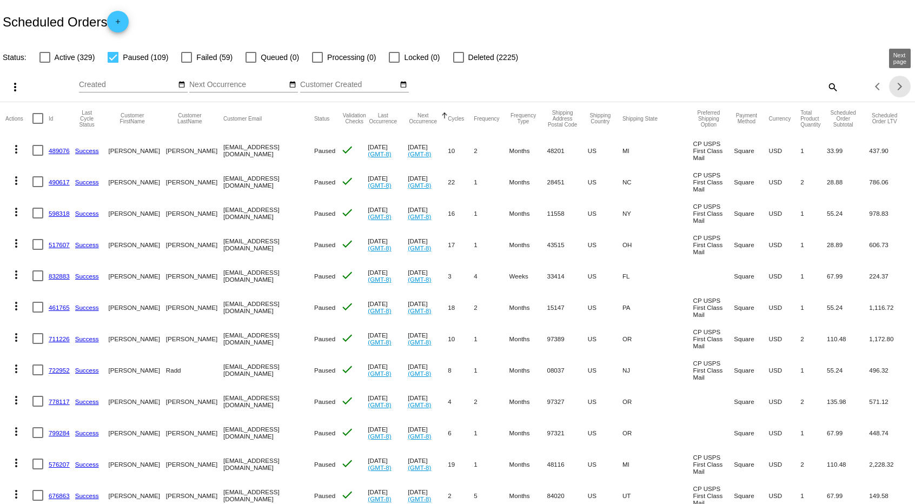
click at [898, 83] on div "Next page" at bounding box center [898, 87] width 8 height 8
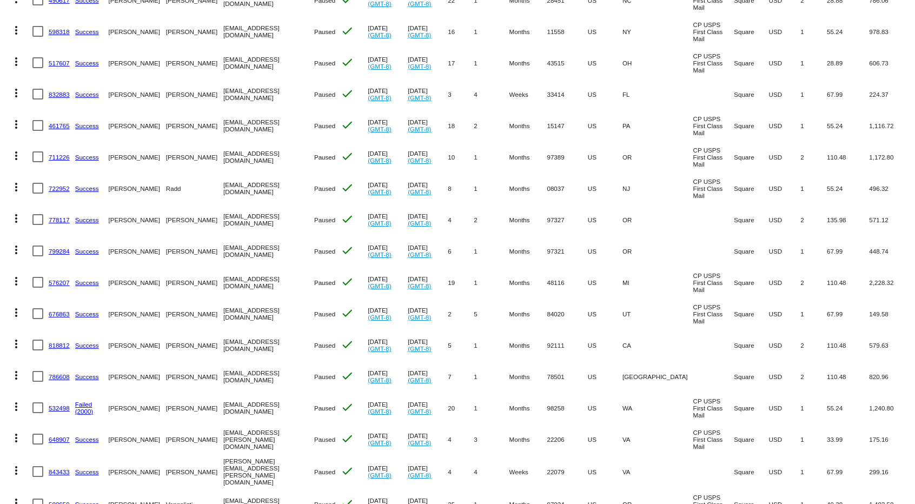
scroll to position [288, 0]
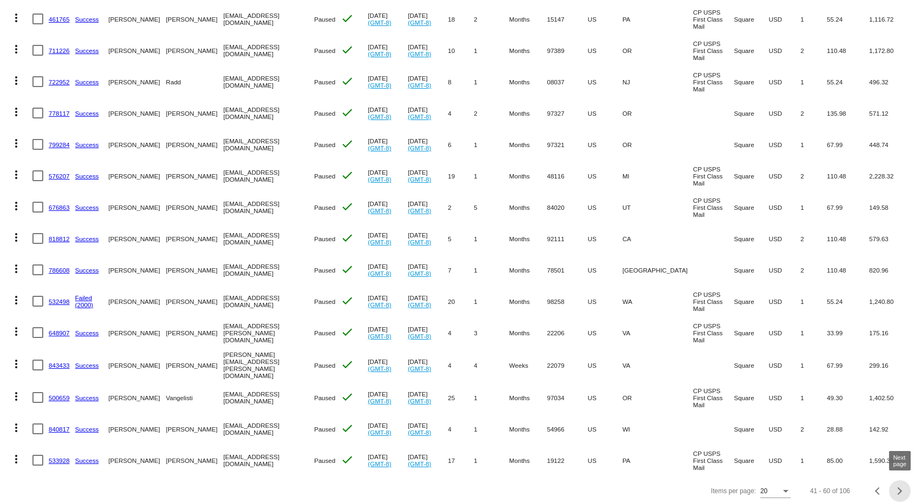
click at [898, 491] on div "Next page" at bounding box center [898, 491] width 8 height 8
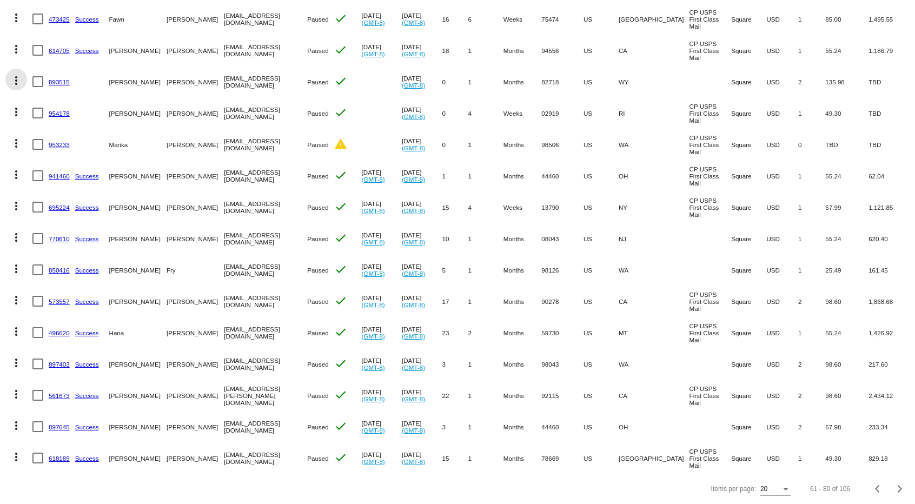
click at [15, 76] on mat-icon "more_vert" at bounding box center [16, 80] width 13 height 13
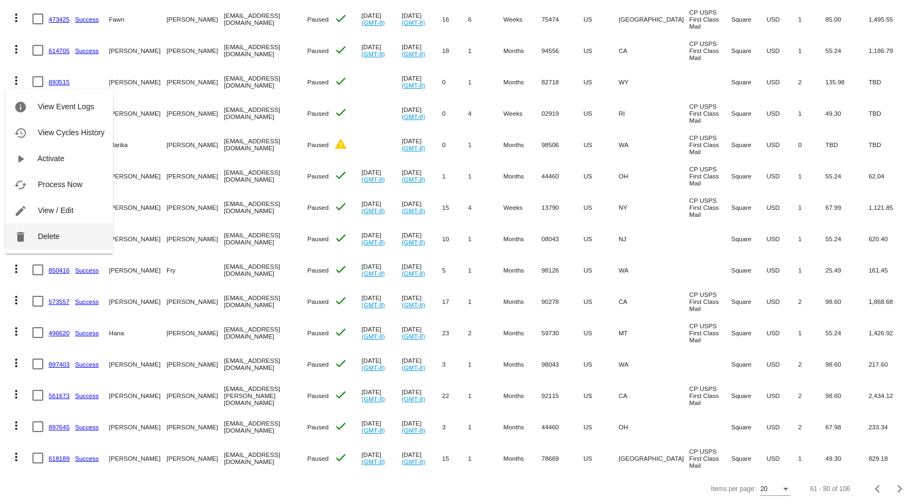
click at [58, 232] on span "Delete" at bounding box center [49, 236] width 22 height 9
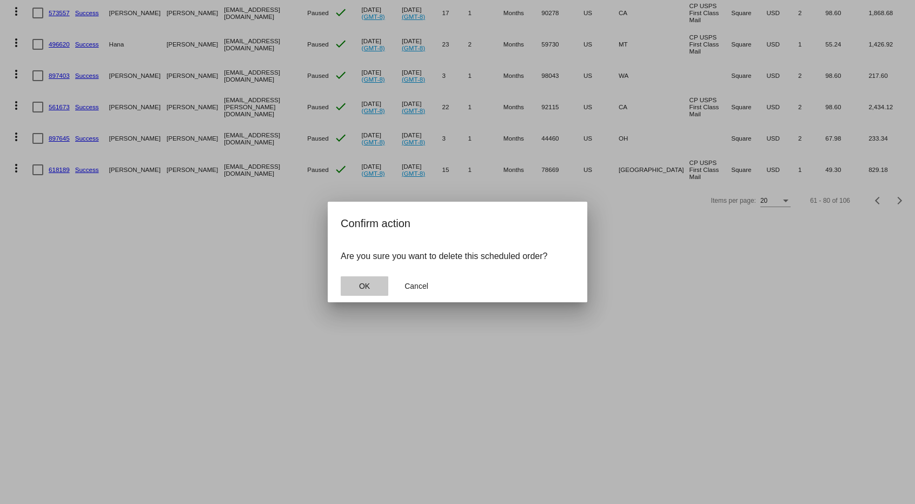
click at [372, 286] on button "OK" at bounding box center [365, 285] width 48 height 19
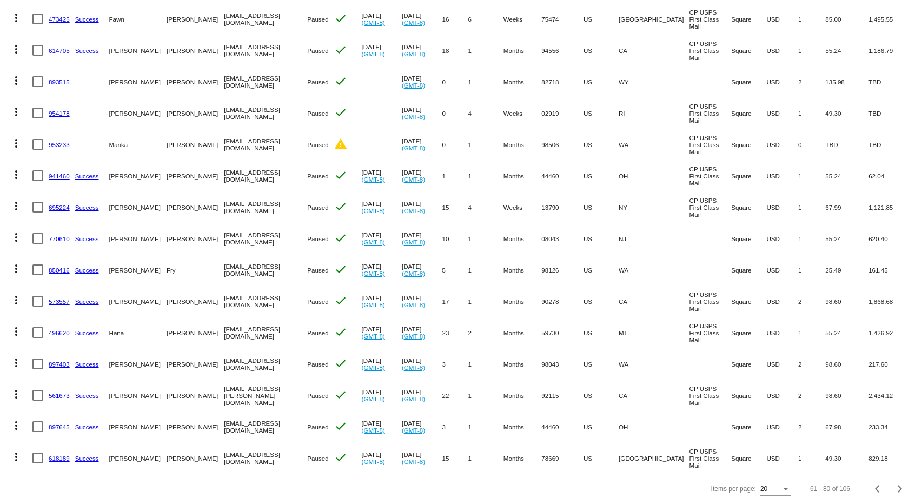
scroll to position [257, 0]
click at [11, 114] on mat-icon "more_vert" at bounding box center [16, 111] width 13 height 13
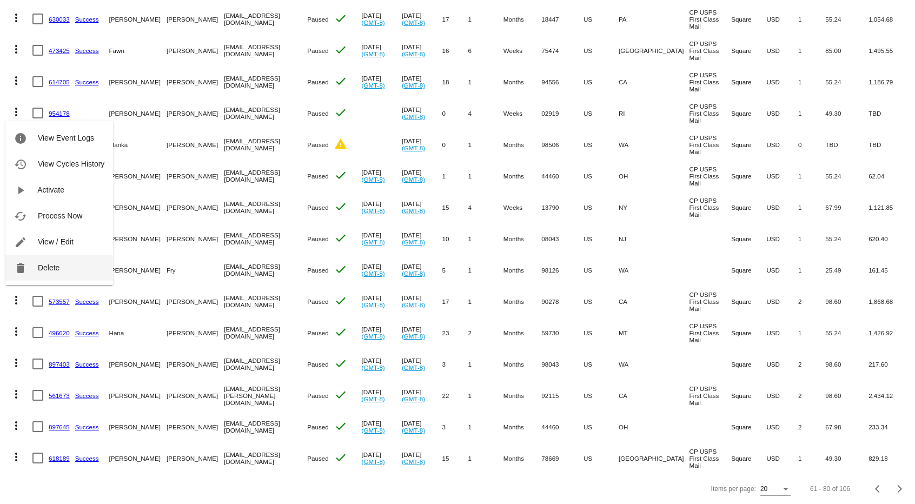
click at [67, 268] on button "delete Delete" at bounding box center [59, 268] width 108 height 26
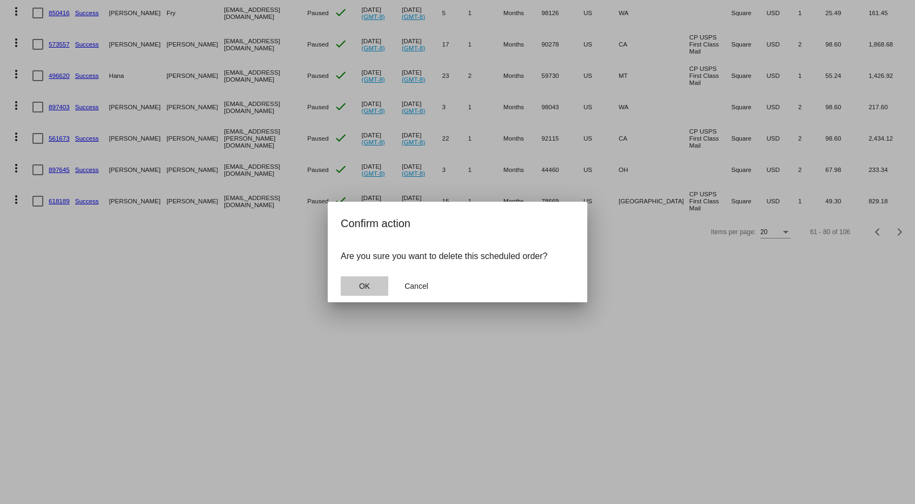
click at [369, 286] on span "OK" at bounding box center [364, 286] width 11 height 9
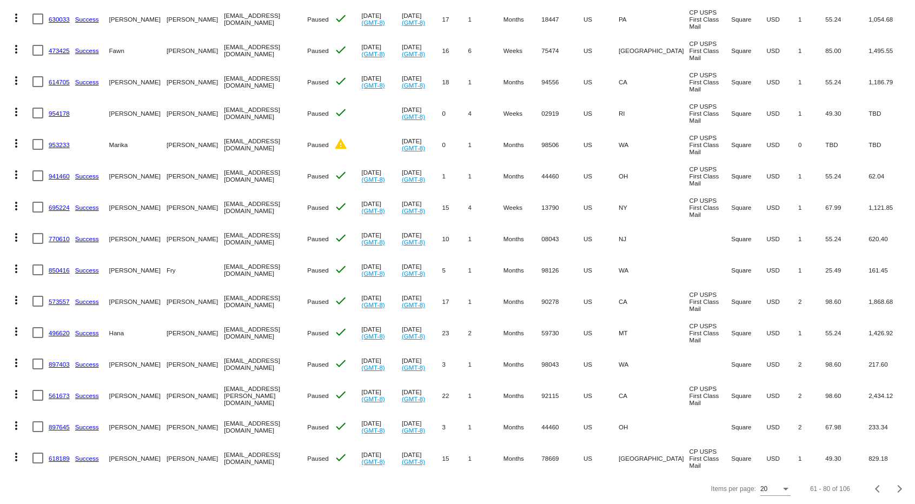
scroll to position [225, 0]
click at [13, 140] on mat-icon "more_vert" at bounding box center [16, 143] width 13 height 13
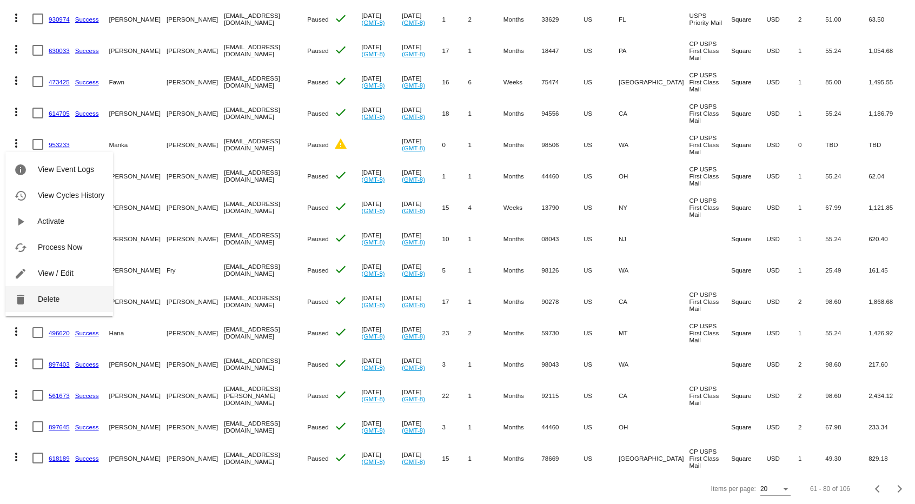
click at [73, 297] on button "delete Delete" at bounding box center [59, 299] width 108 height 26
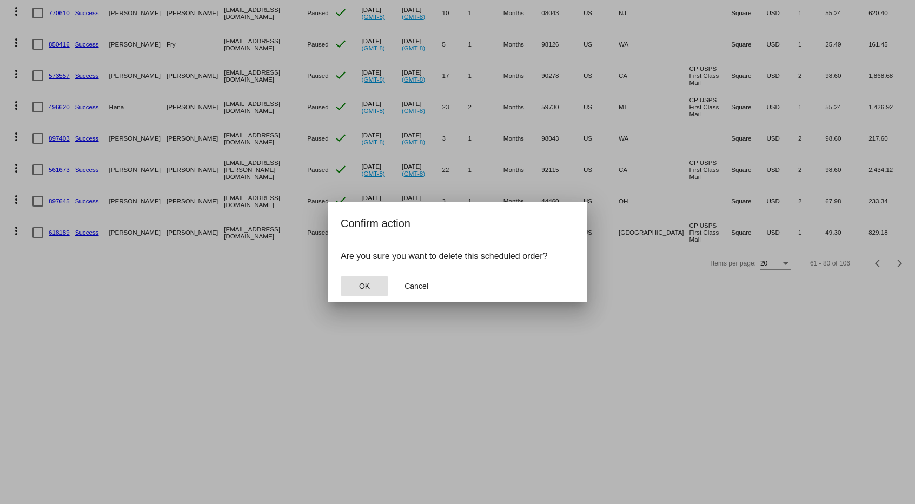
click at [367, 289] on span "OK" at bounding box center [364, 286] width 11 height 9
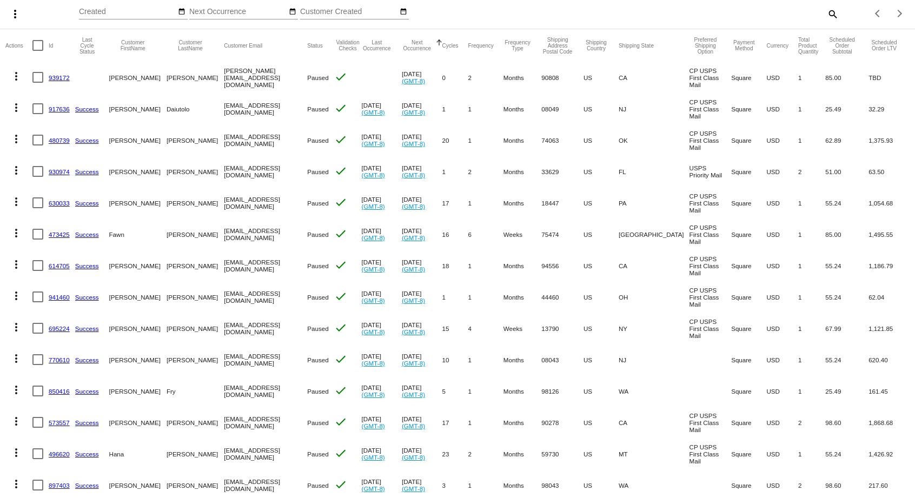
scroll to position [71, 0]
click at [19, 79] on mat-icon "more_vert" at bounding box center [16, 77] width 13 height 13
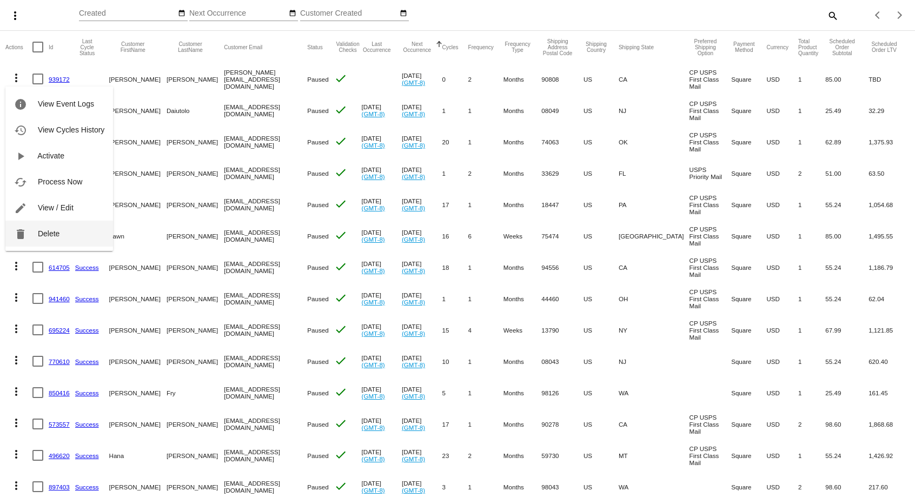
click at [65, 233] on button "delete Delete" at bounding box center [59, 234] width 108 height 26
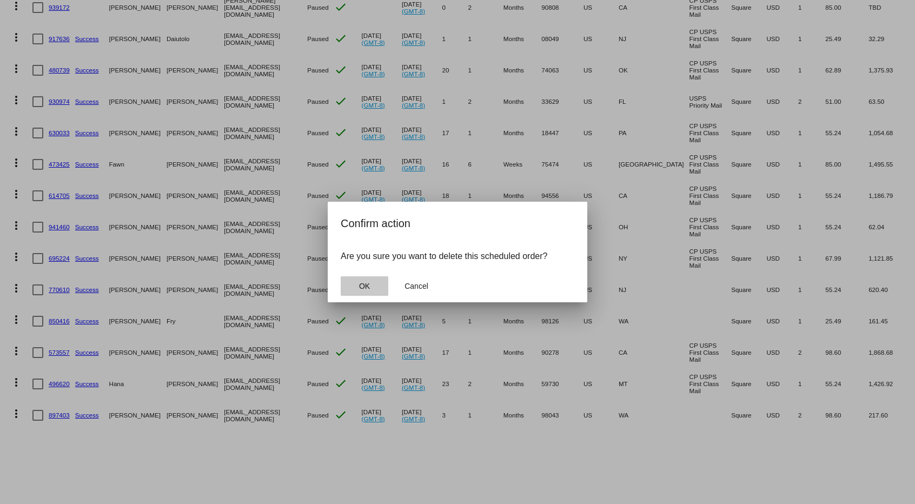
click at [378, 286] on button "OK" at bounding box center [365, 285] width 48 height 19
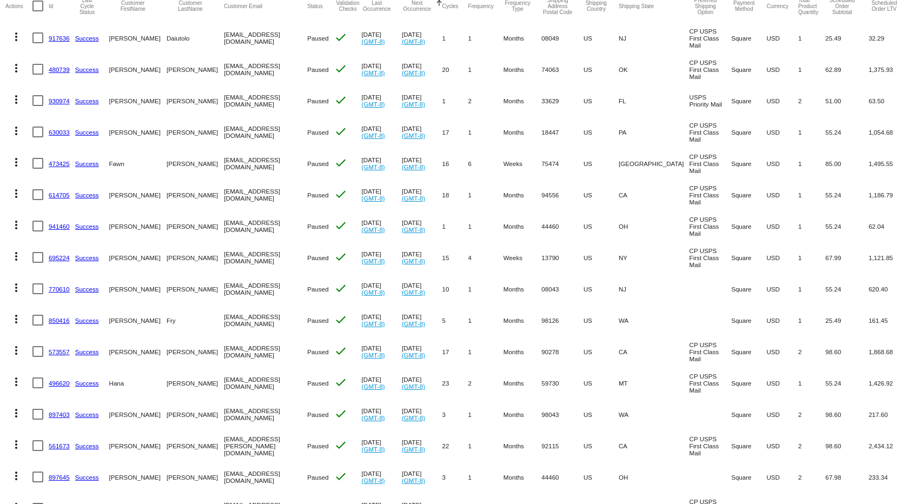
scroll to position [163, 0]
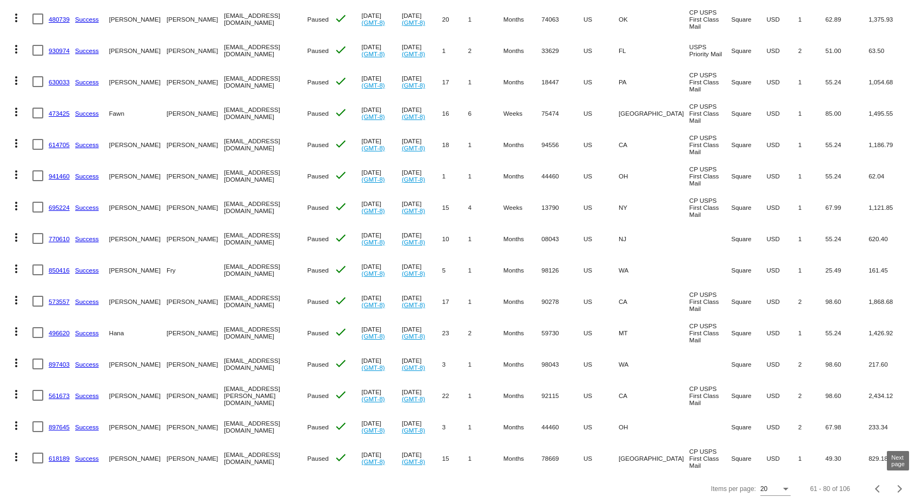
click at [903, 492] on button "Next page" at bounding box center [900, 489] width 22 height 22
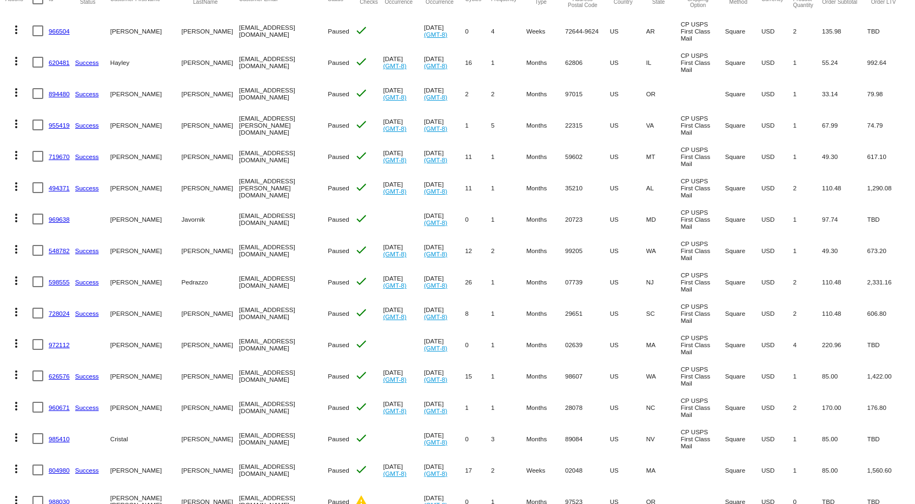
scroll to position [0, 0]
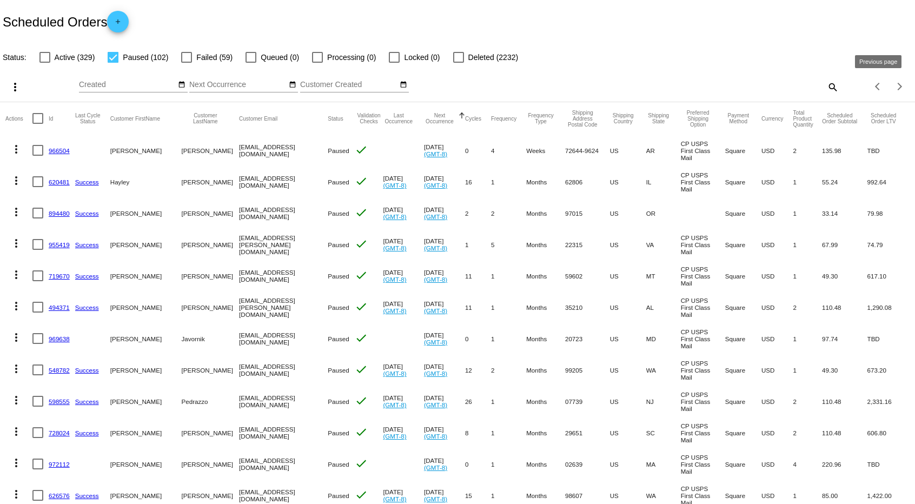
click at [875, 84] on span "Previous page" at bounding box center [878, 86] width 22 height 5
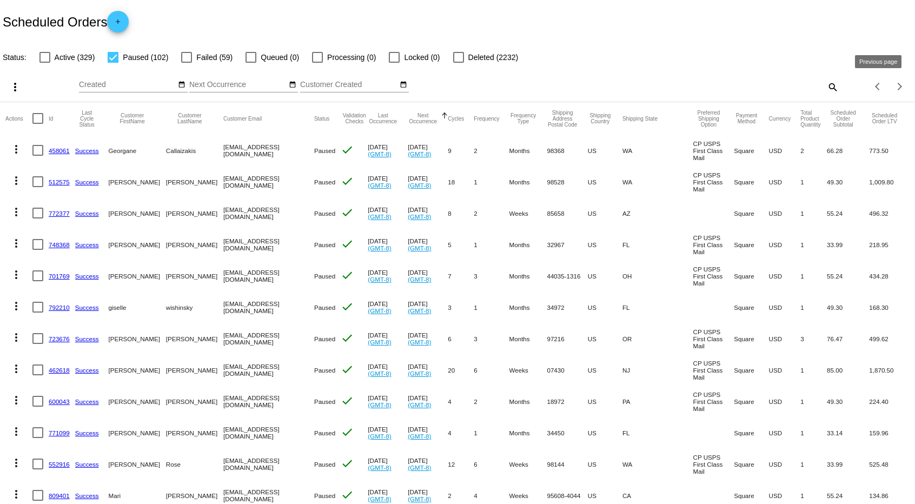
click at [875, 87] on div "Previous page" at bounding box center [879, 87] width 8 height 8
